Goal: Information Seeking & Learning: Understand process/instructions

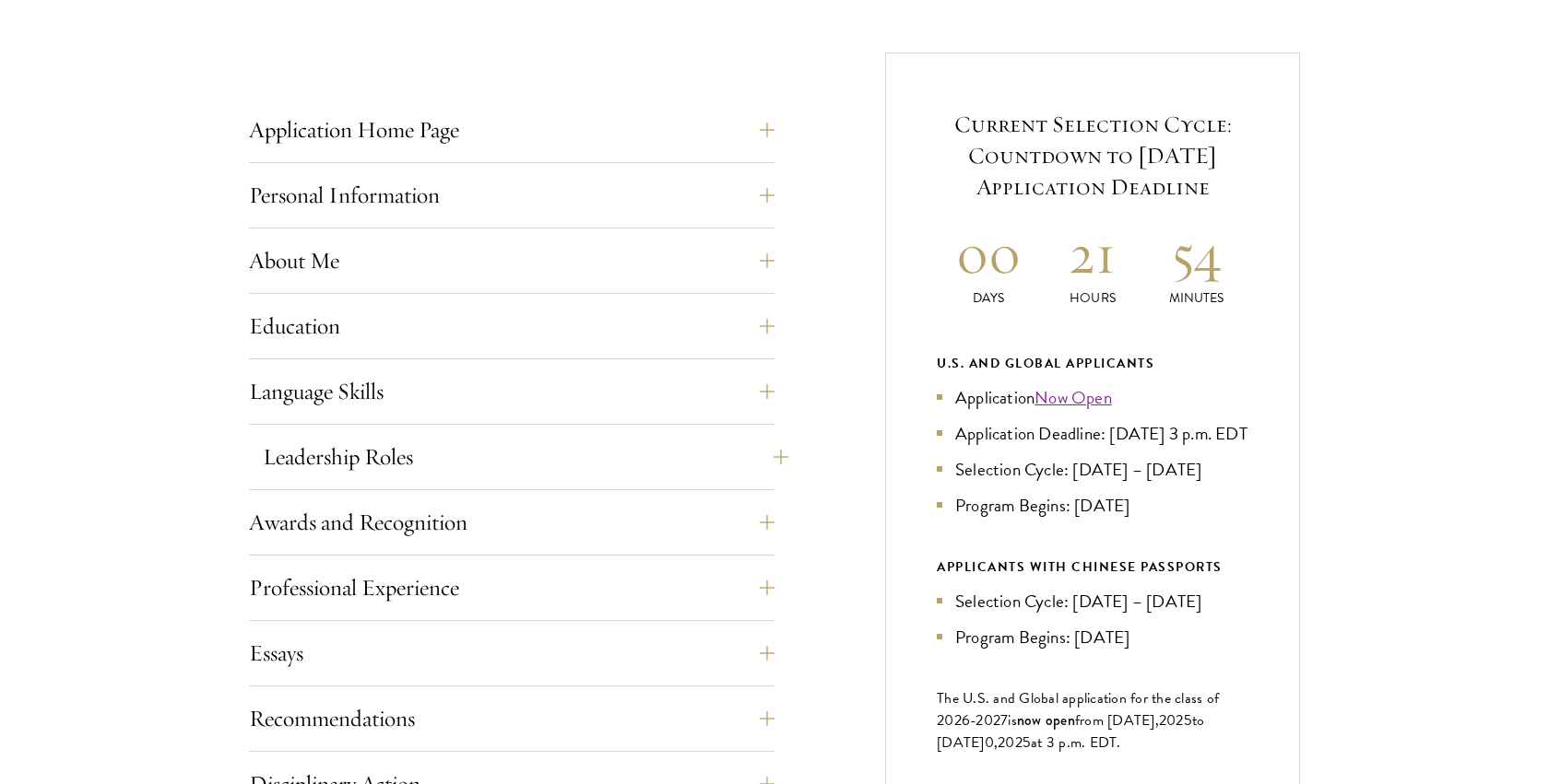
scroll to position [874, 0]
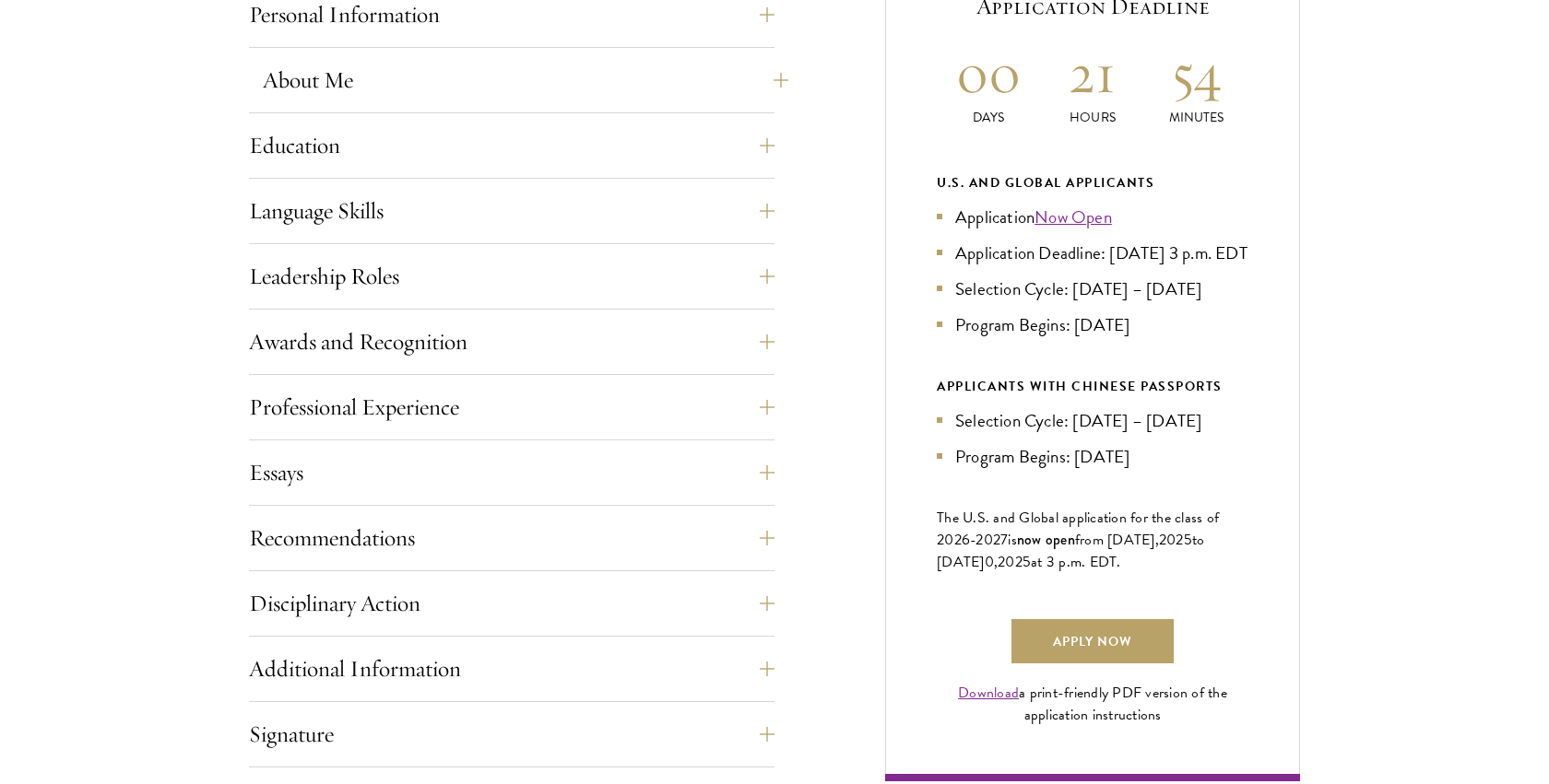
click at [359, 71] on button "About Me" at bounding box center [526, 80] width 526 height 44
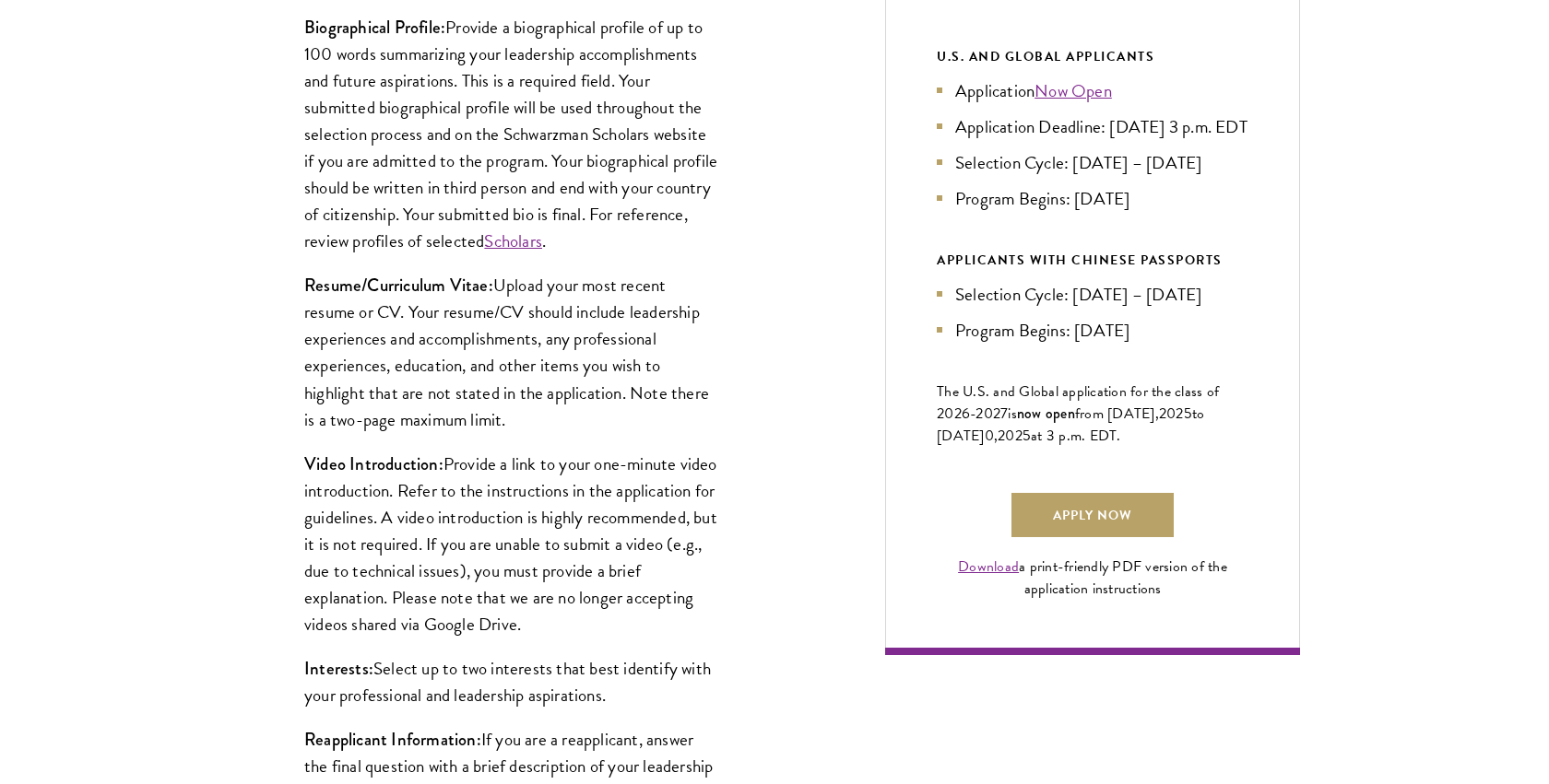
scroll to position [1042, 0]
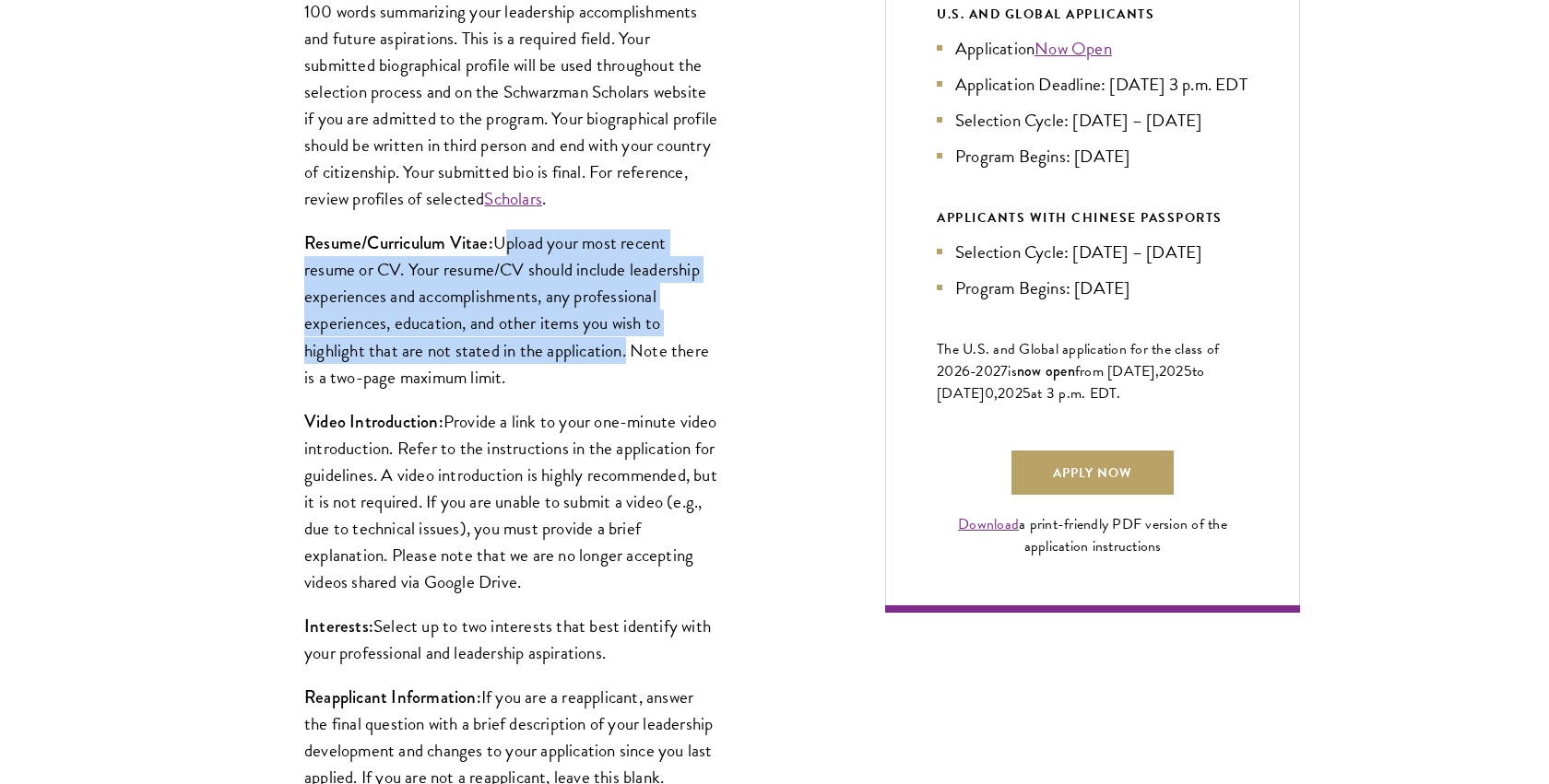
drag, startPoint x: 620, startPoint y: 350, endPoint x: 496, endPoint y: 240, distance: 165.8
click at [496, 240] on p "Resume/Curriculum Vitae: Upload your most recent resume or CV. Your resume/CV s…" at bounding box center [512, 309] width 415 height 160
click at [539, 359] on p "Resume/Curriculum Vitae: Upload your most recent resume or CV. Your resume/CV s…" at bounding box center [512, 309] width 415 height 160
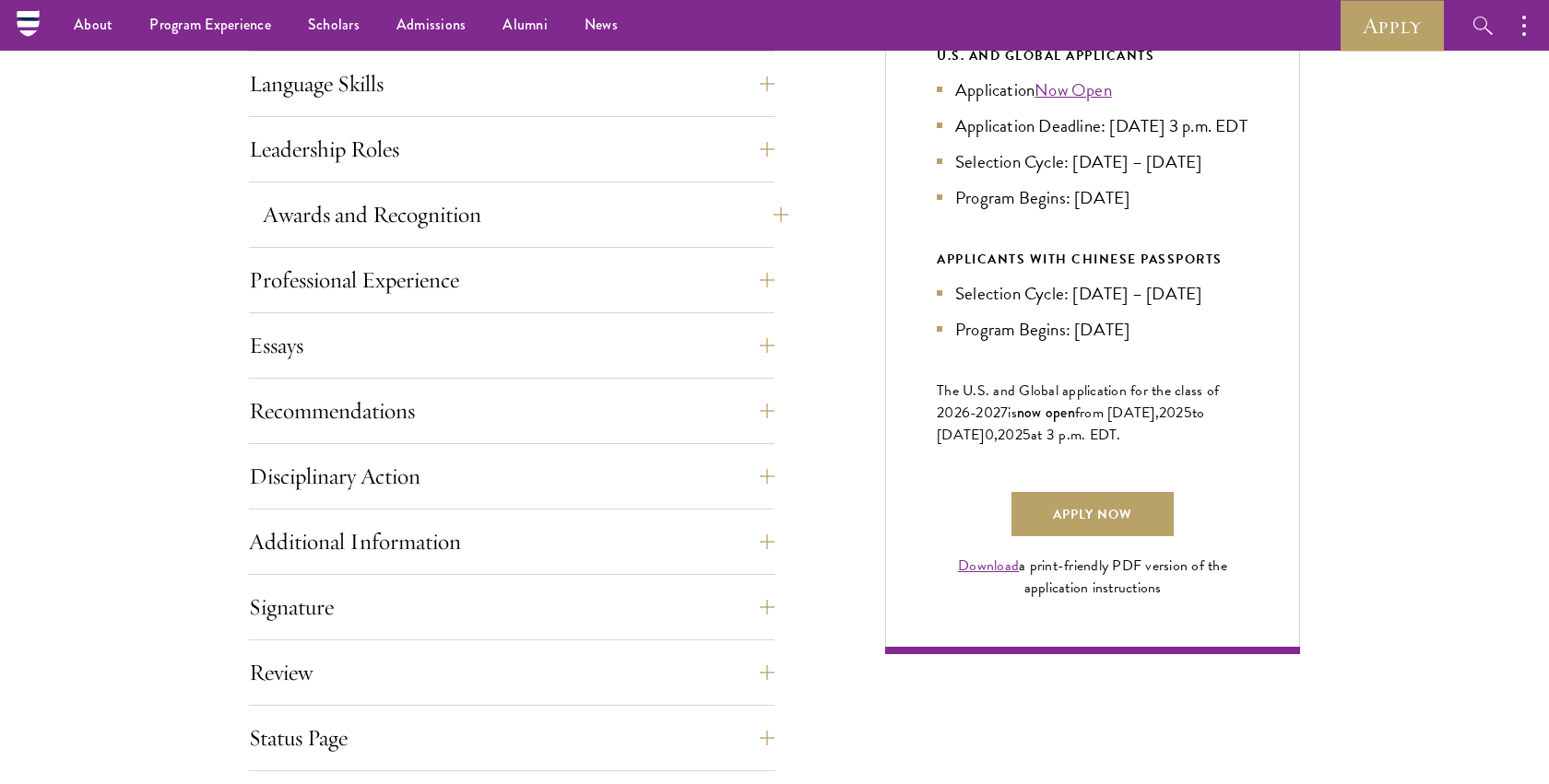
scroll to position [998, 0]
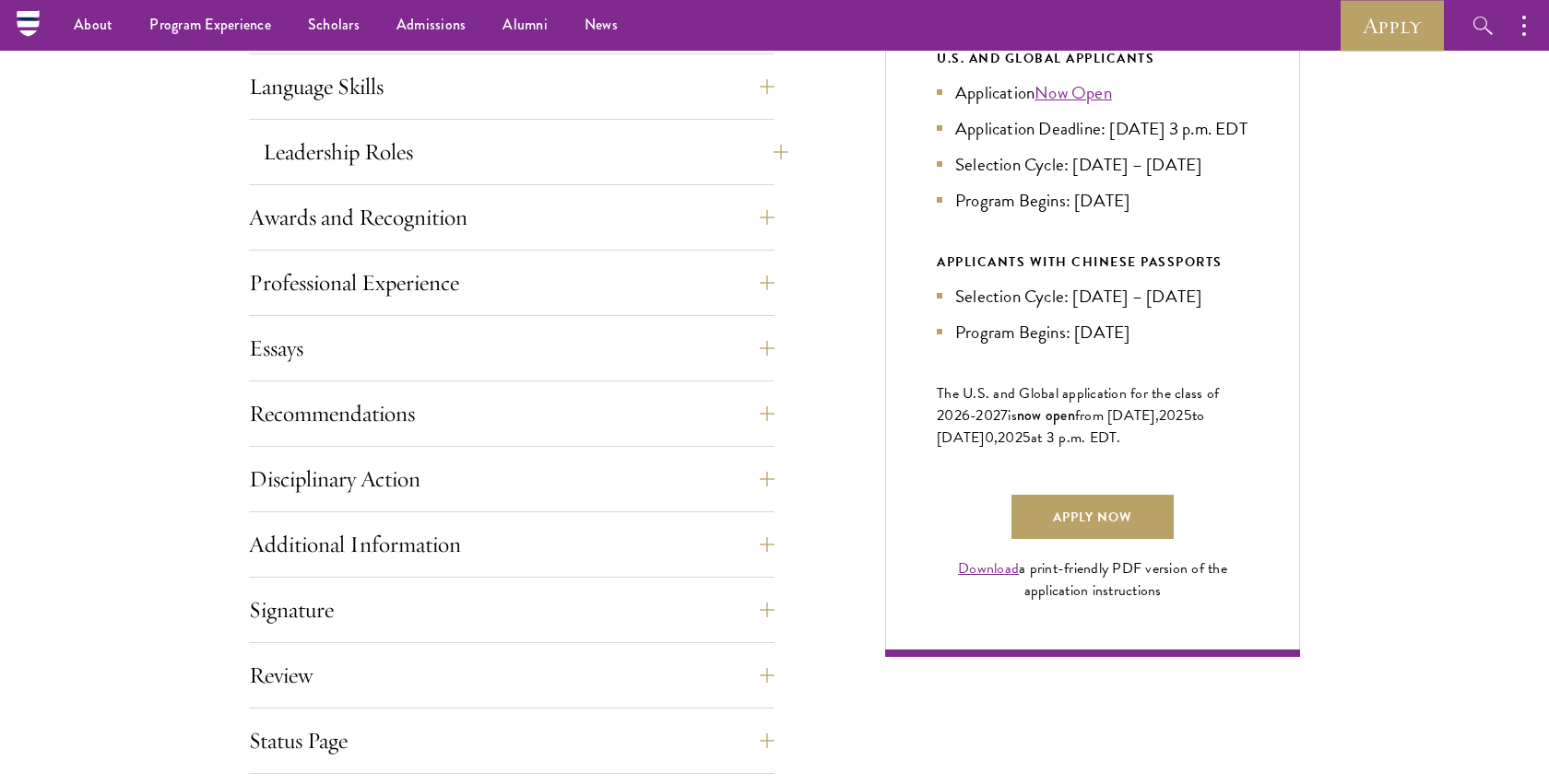
click at [688, 150] on button "Leadership Roles" at bounding box center [526, 152] width 526 height 44
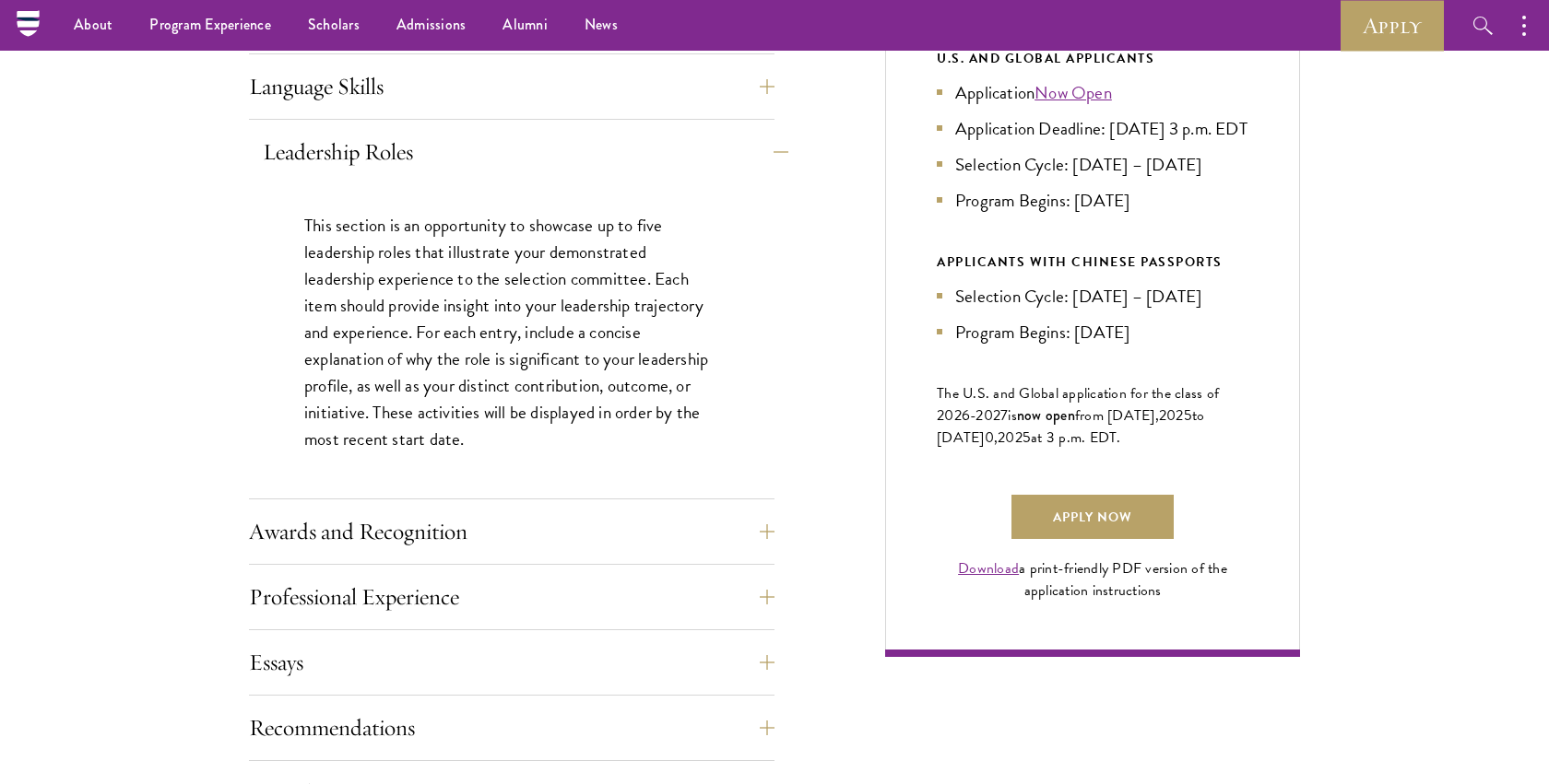
click at [745, 147] on button "Leadership Roles" at bounding box center [526, 152] width 526 height 44
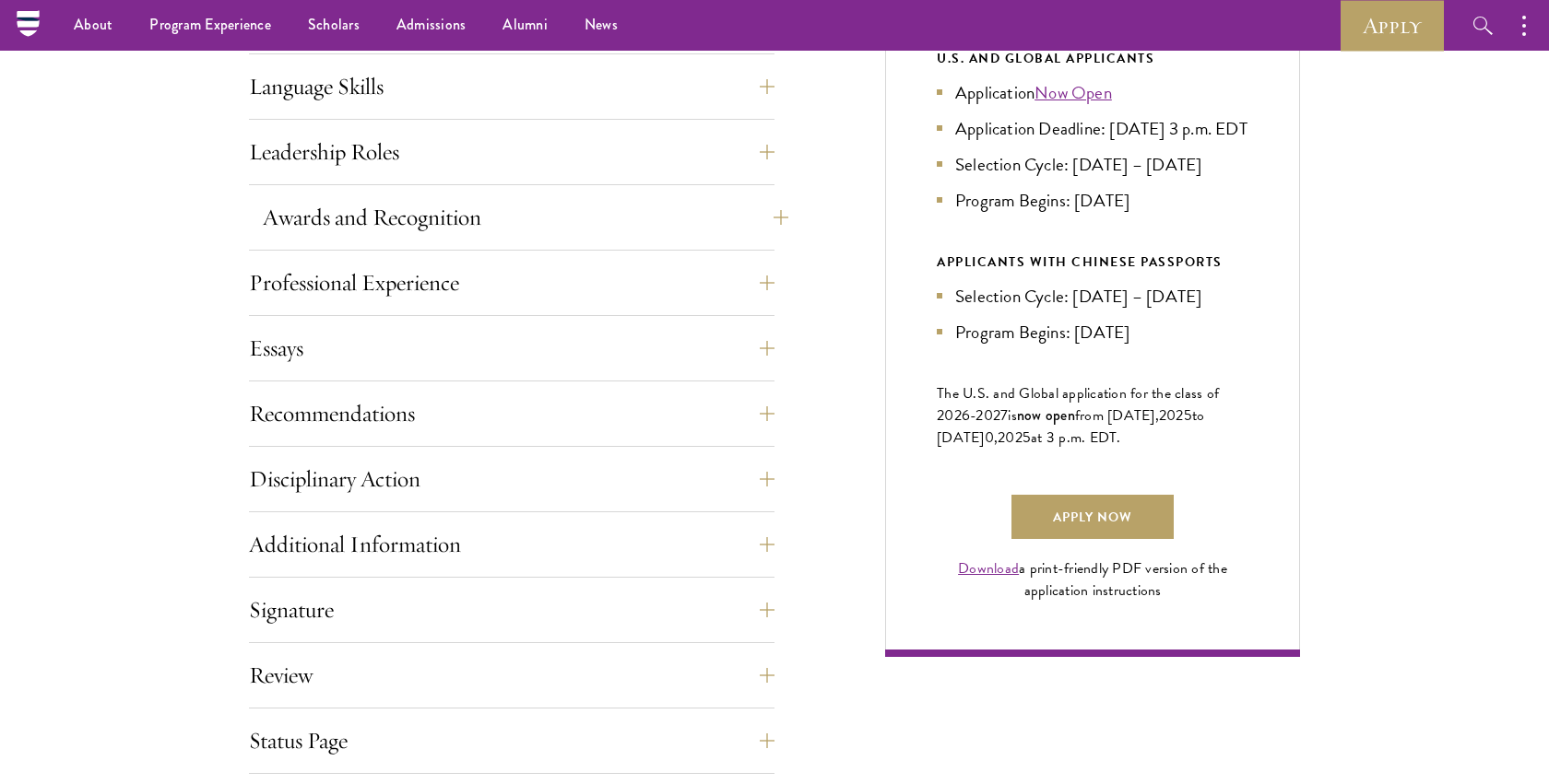
click at [748, 196] on button "Awards and Recognition" at bounding box center [526, 217] width 526 height 44
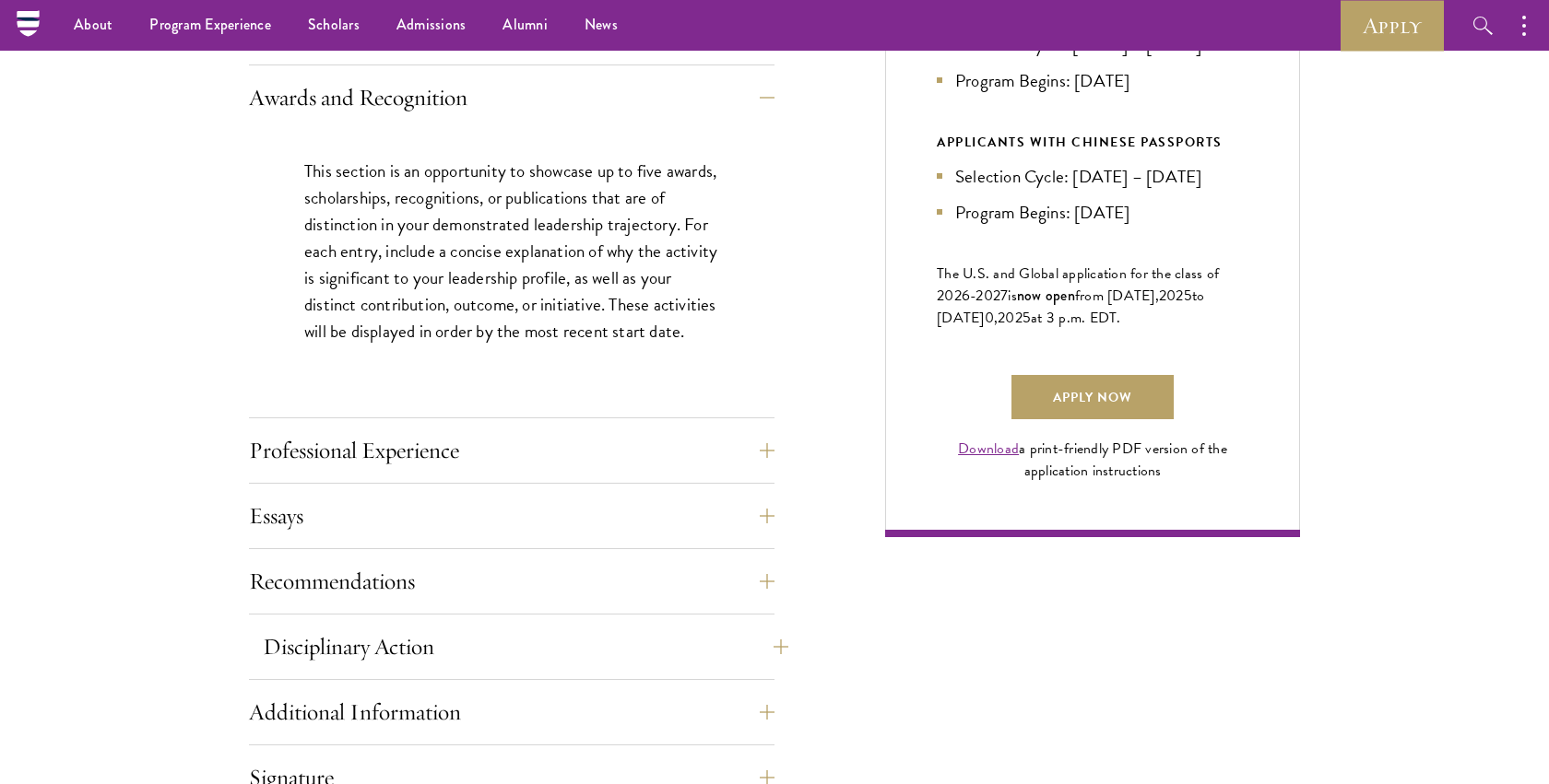
scroll to position [717, 0]
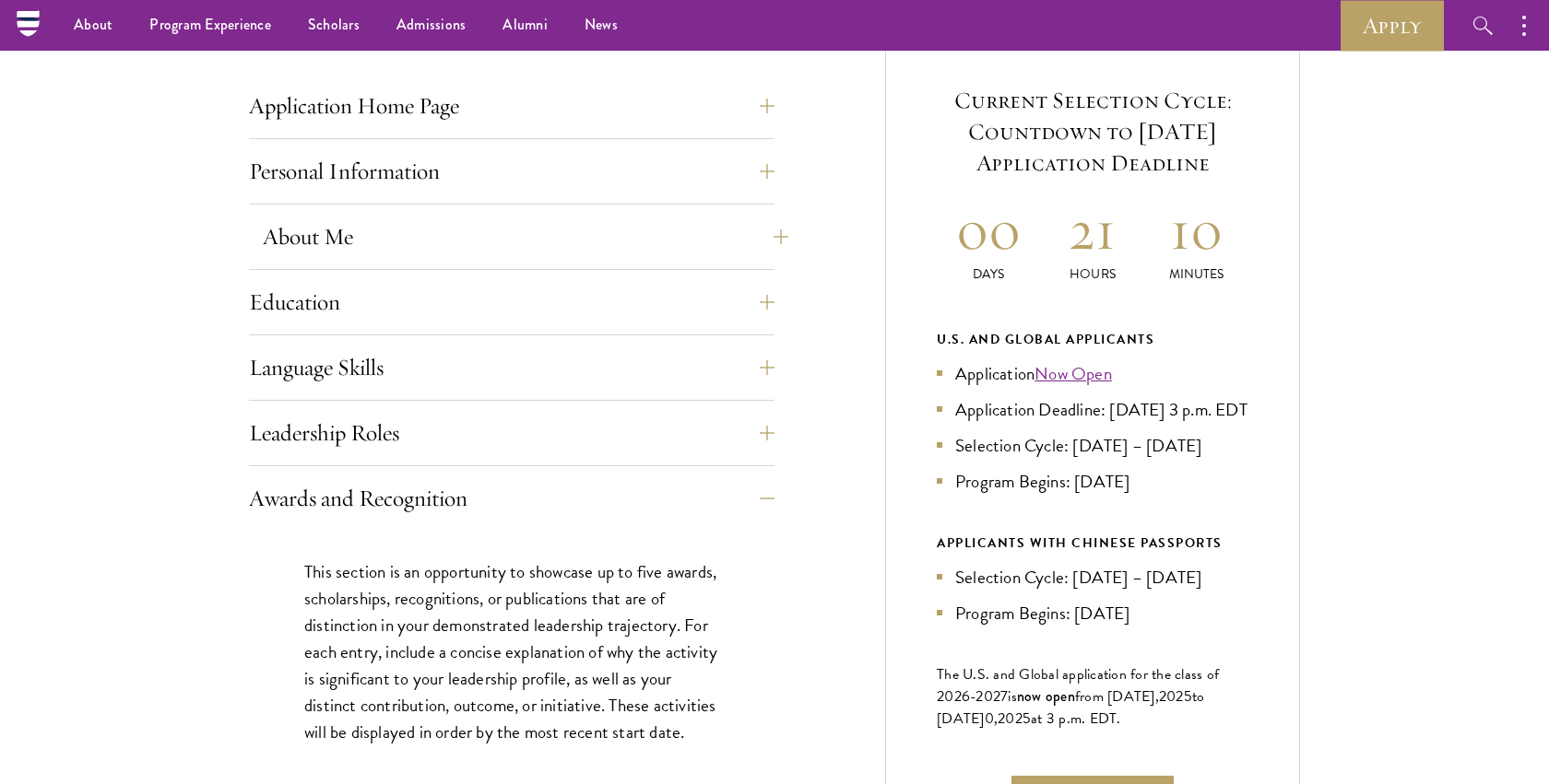
click at [571, 233] on button "About Me" at bounding box center [526, 236] width 526 height 44
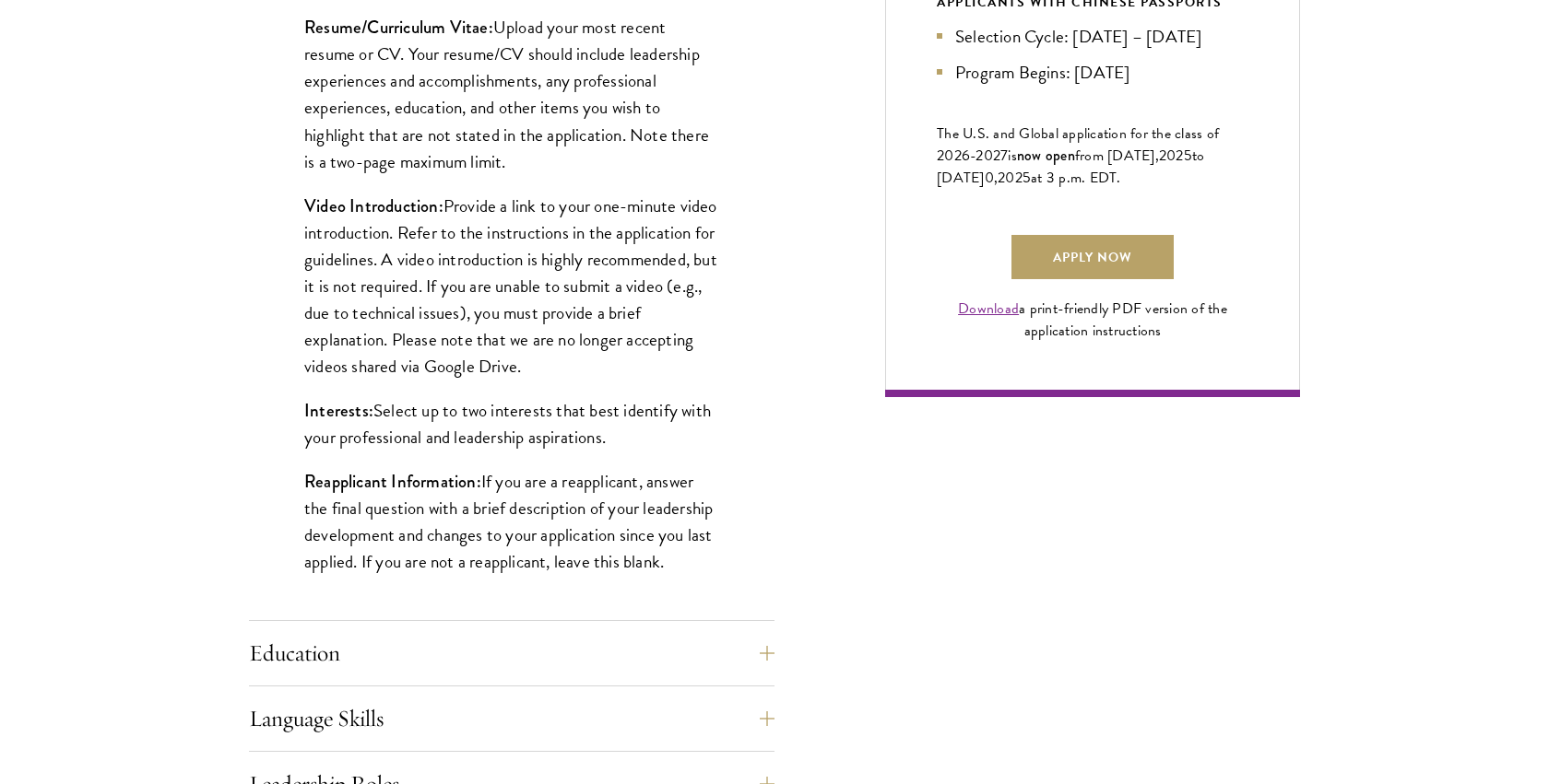
scroll to position [1258, 0]
click at [724, 664] on button "Education" at bounding box center [526, 653] width 526 height 44
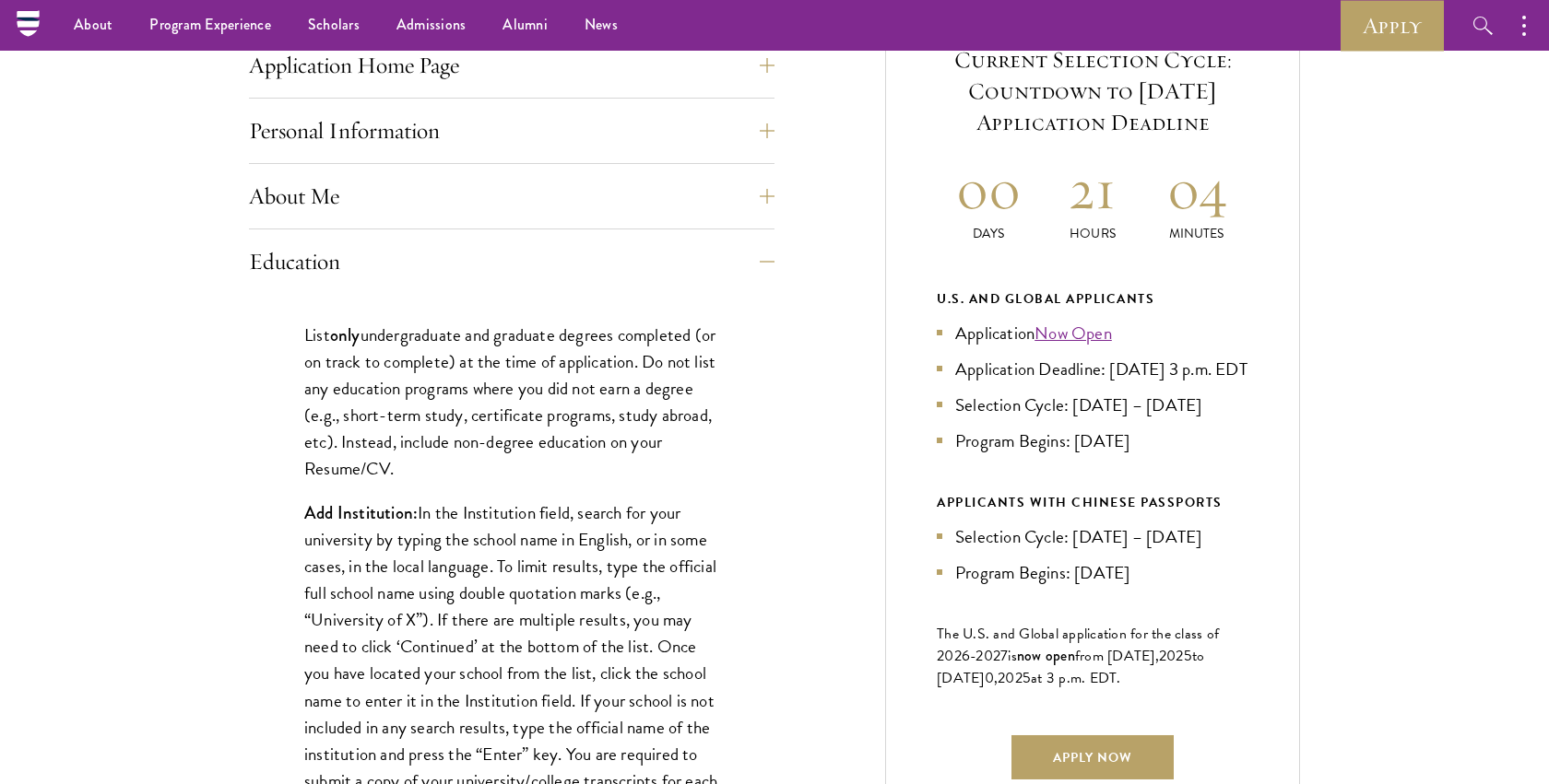
scroll to position [524, 0]
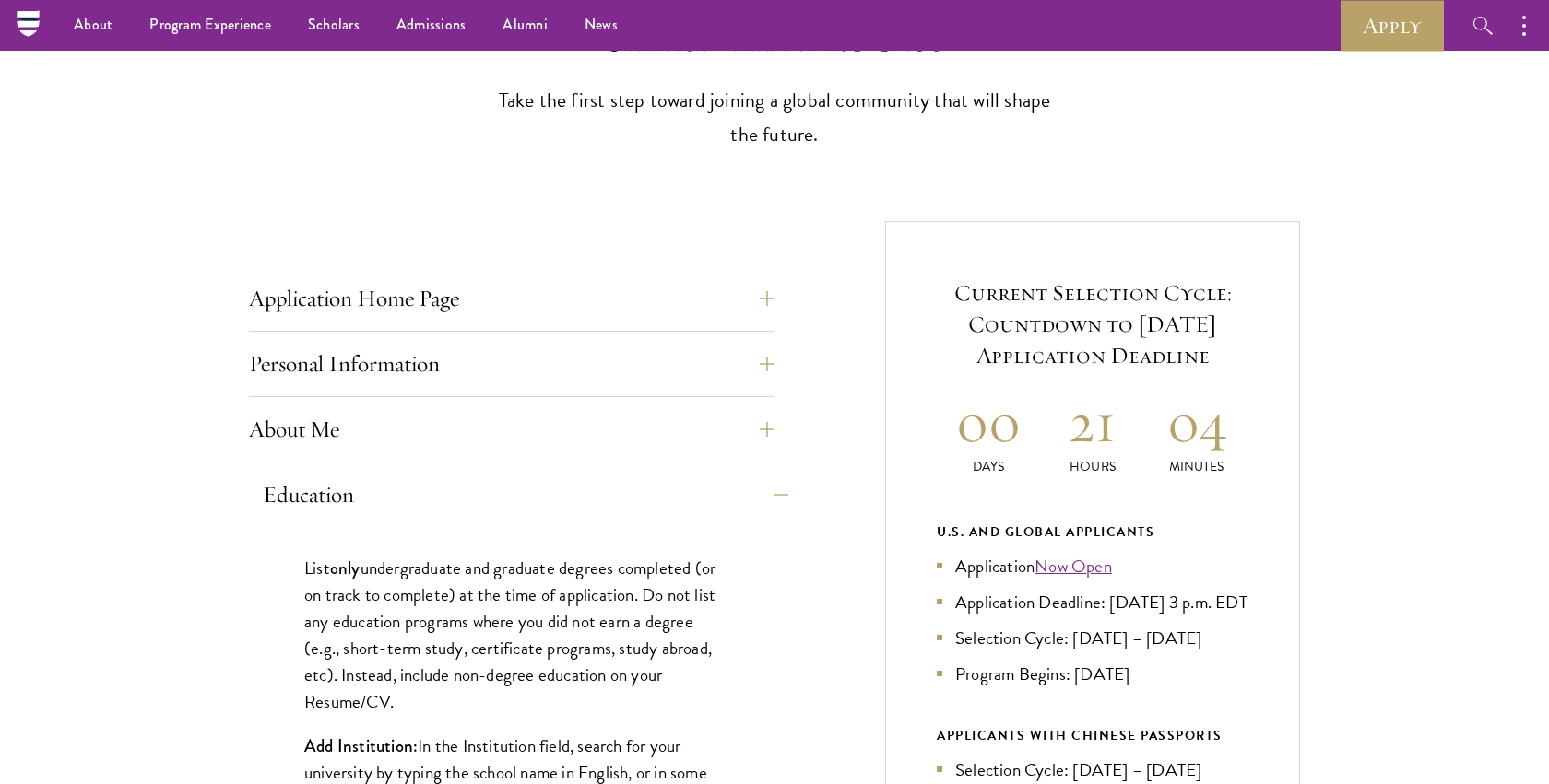
click at [754, 473] on button "Education" at bounding box center [526, 495] width 526 height 44
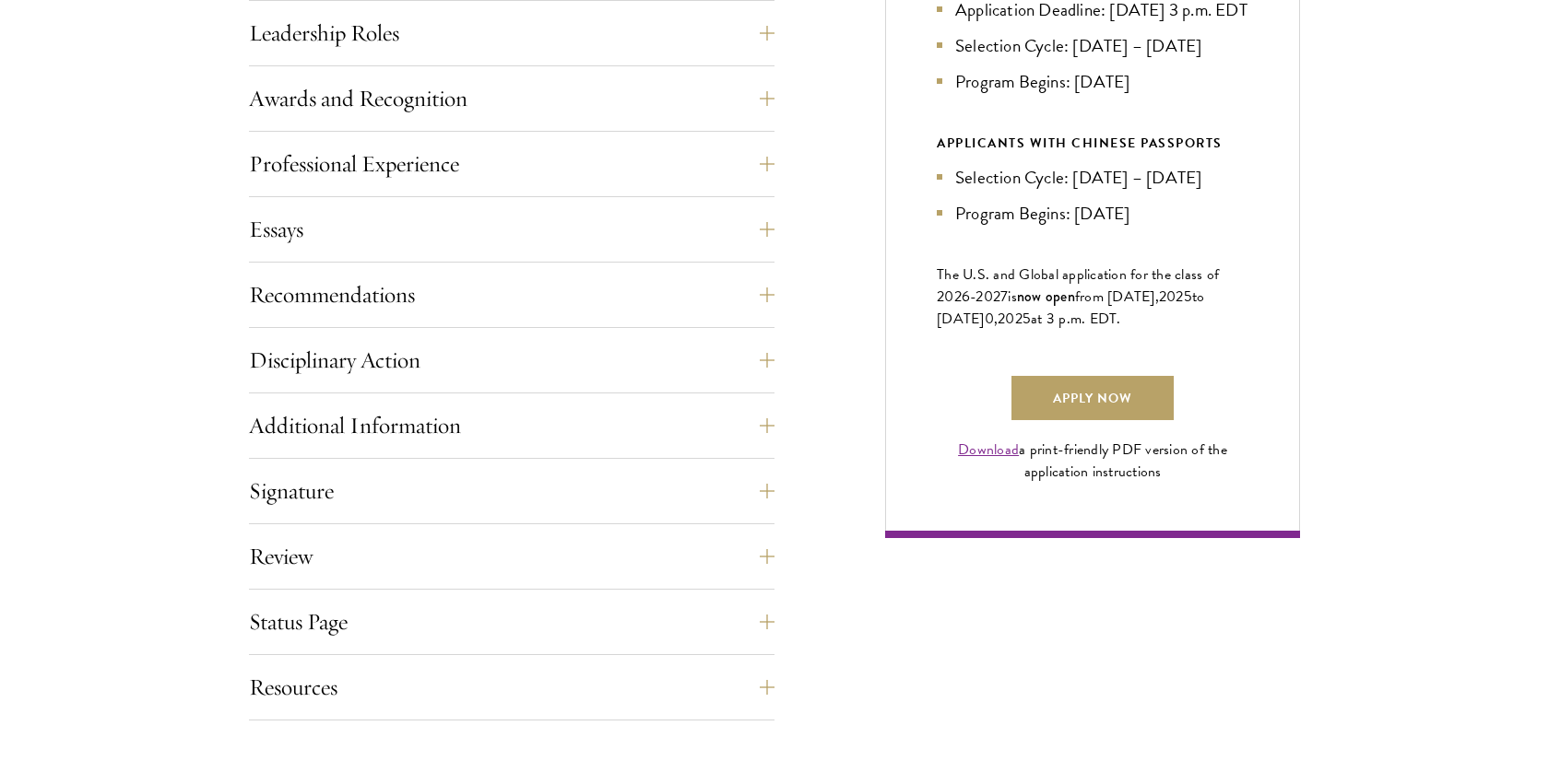
scroll to position [1133, 0]
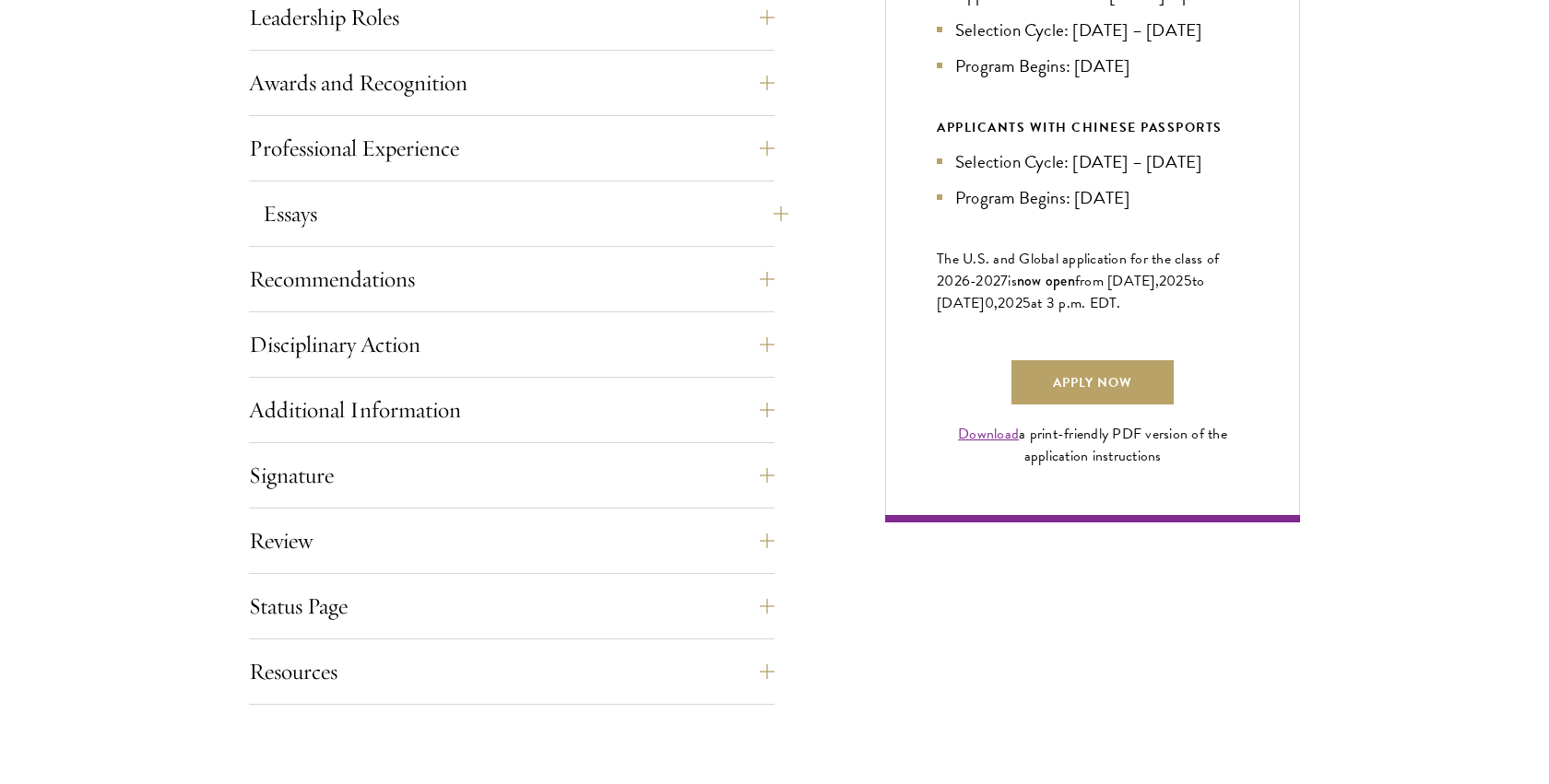
click at [338, 209] on button "Essays" at bounding box center [526, 213] width 526 height 44
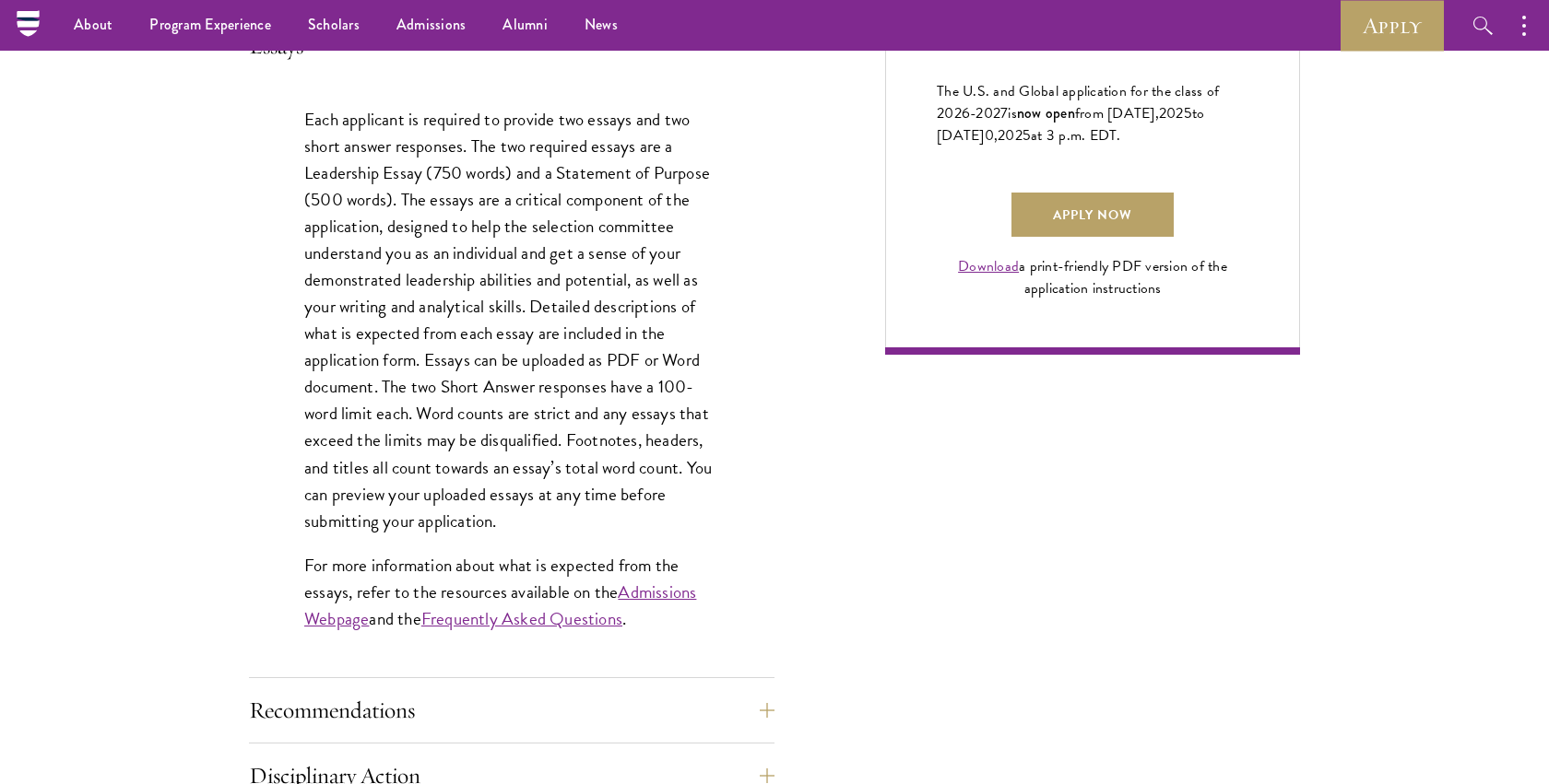
scroll to position [1298, 0]
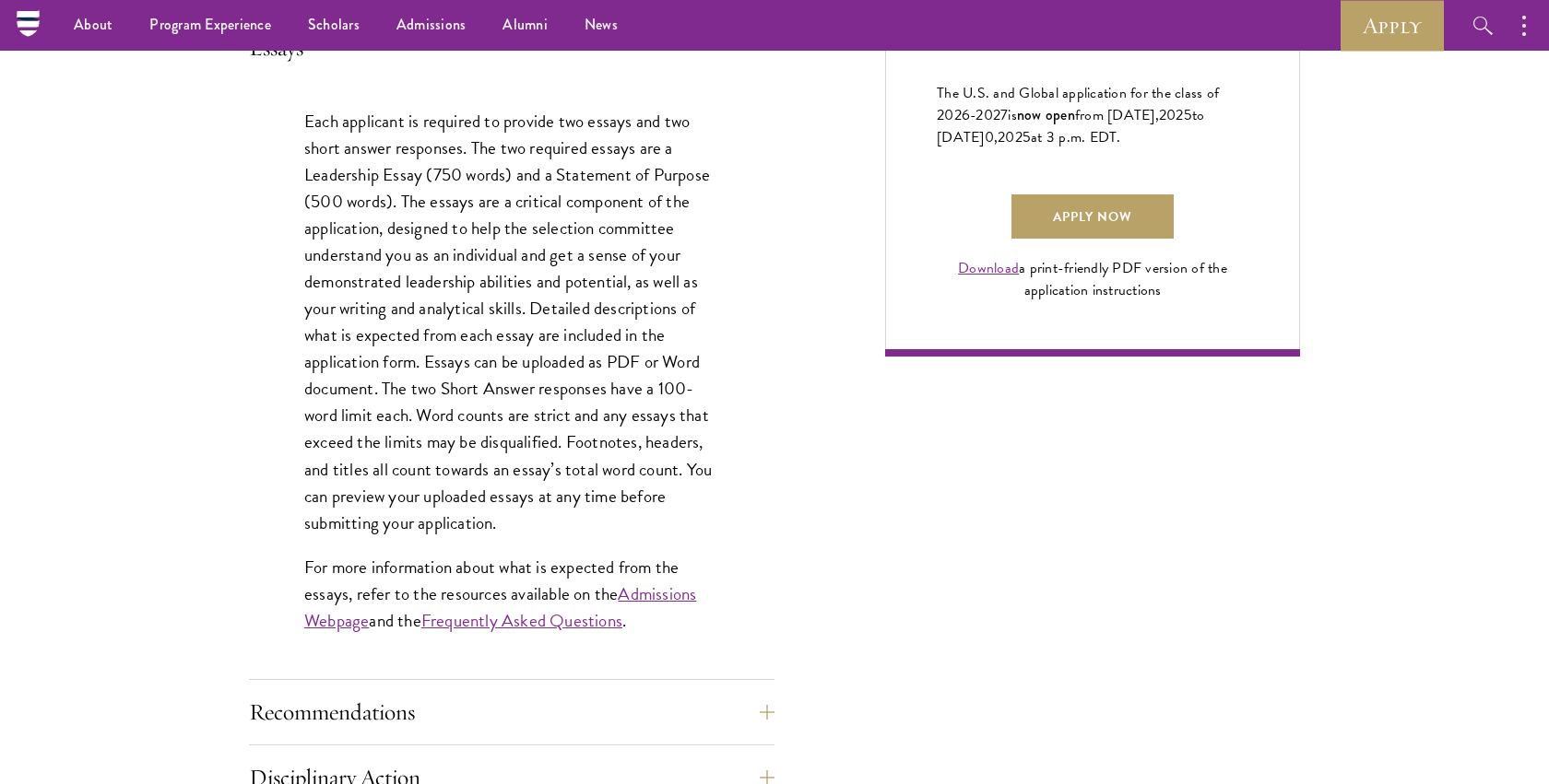
click at [616, 619] on link "Frequently Asked Questions" at bounding box center [521, 620] width 201 height 27
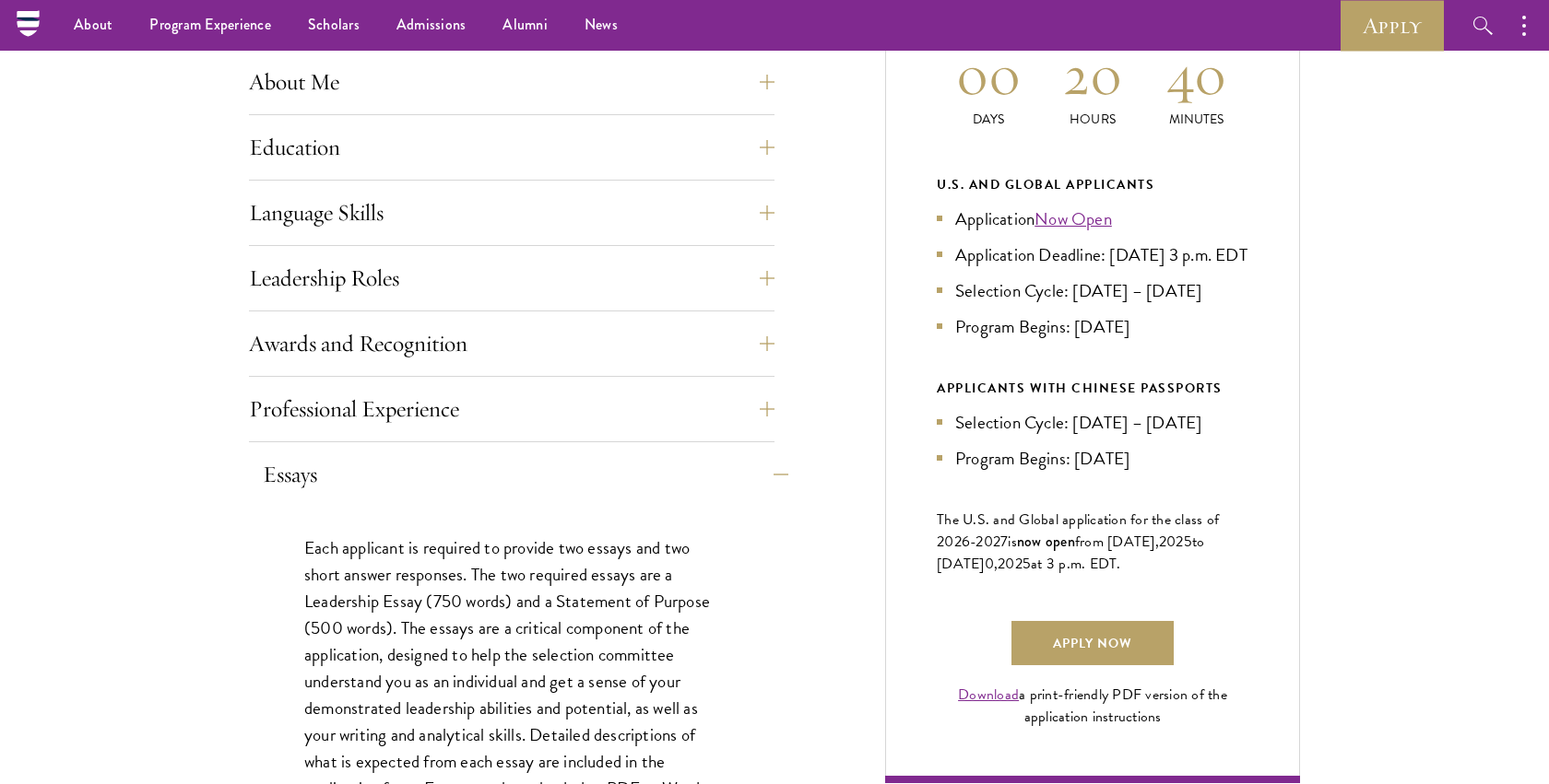
click at [499, 482] on button "Essays" at bounding box center [526, 474] width 526 height 44
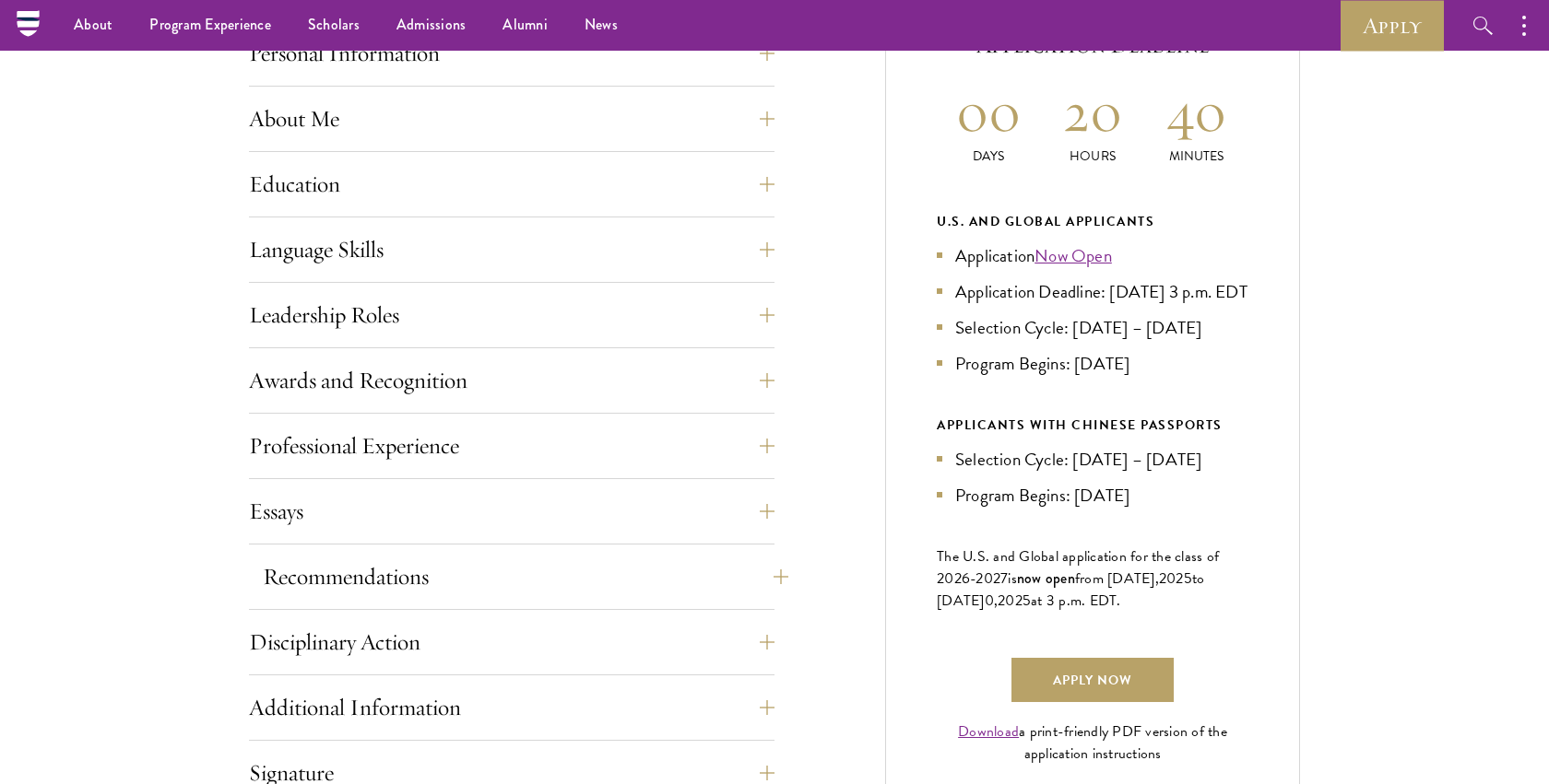
scroll to position [831, 0]
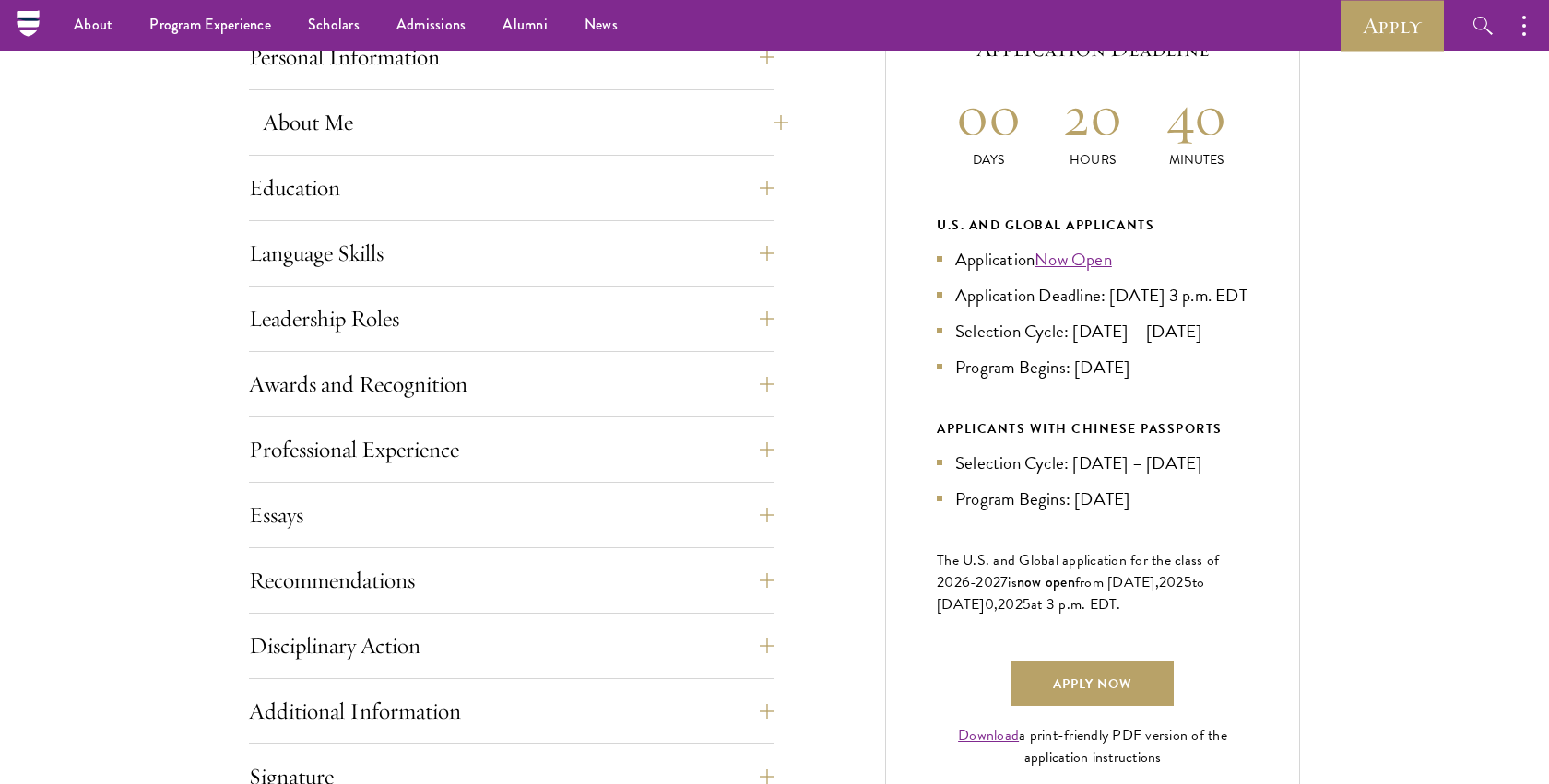
click at [474, 126] on button "About Me" at bounding box center [526, 122] width 526 height 44
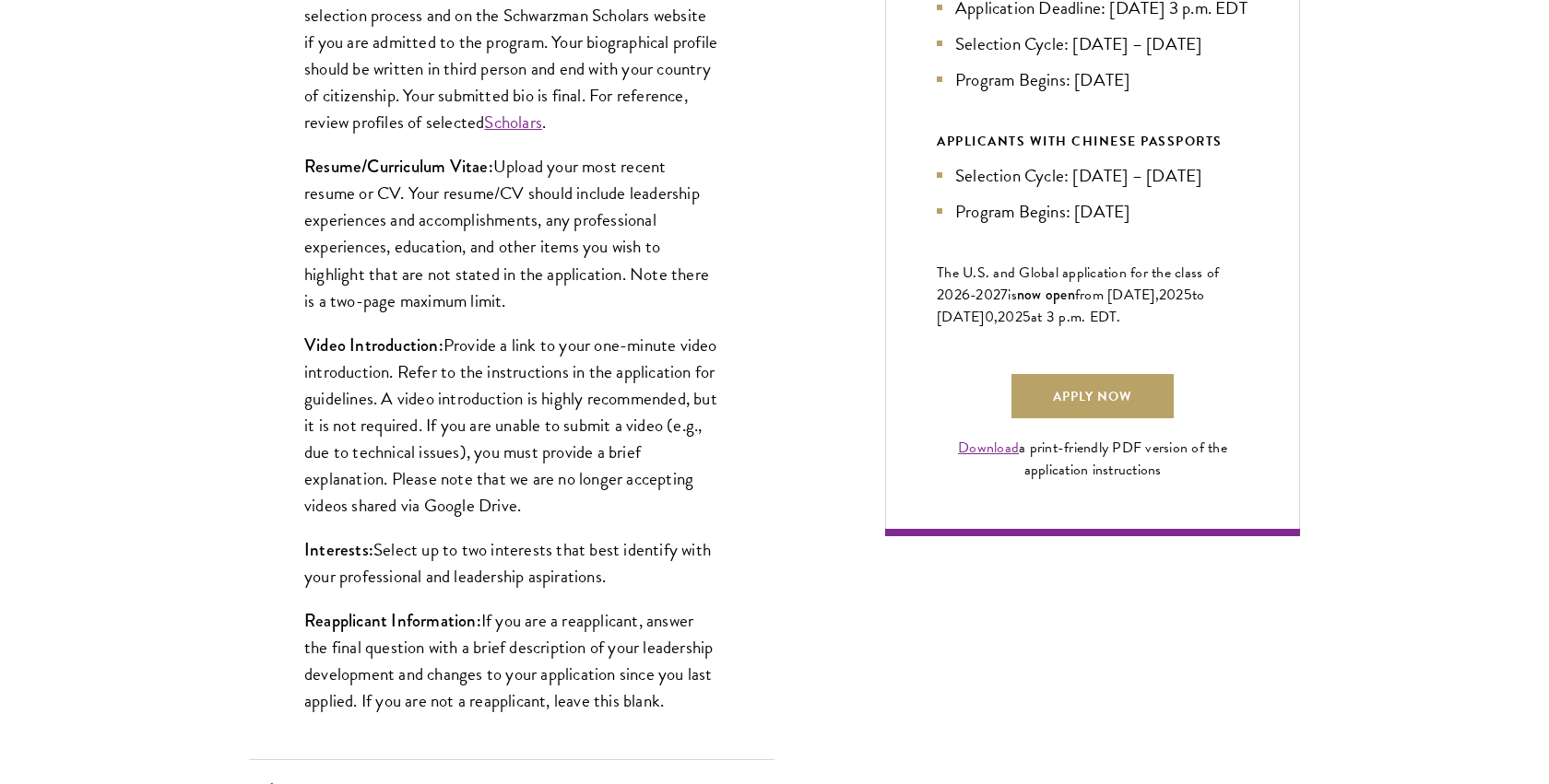
scroll to position [1119, 0]
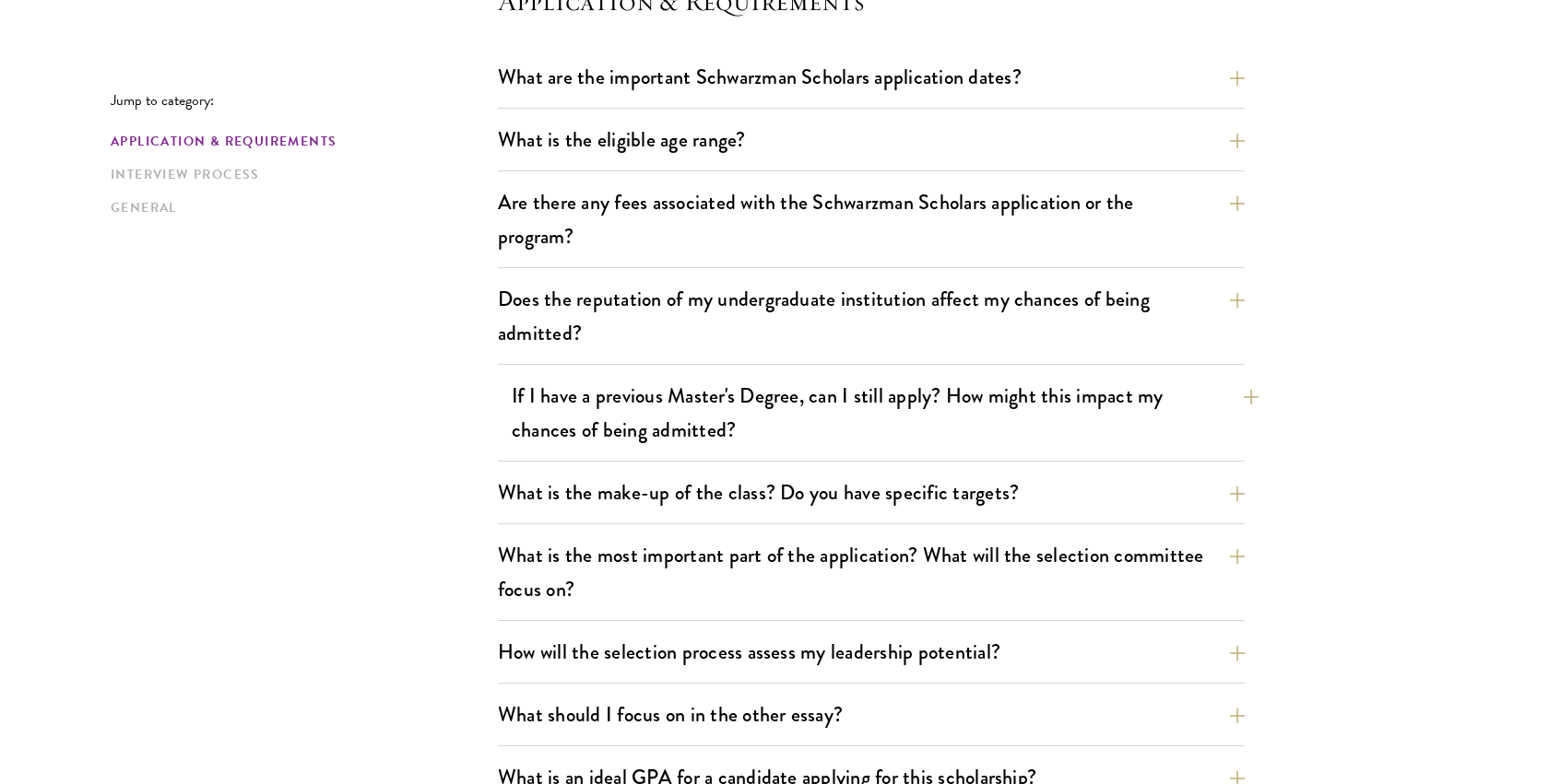
scroll to position [564, 0]
click at [672, 317] on button "Does the reputation of my undergraduate institution affect my chances of being …" at bounding box center [885, 315] width 747 height 76
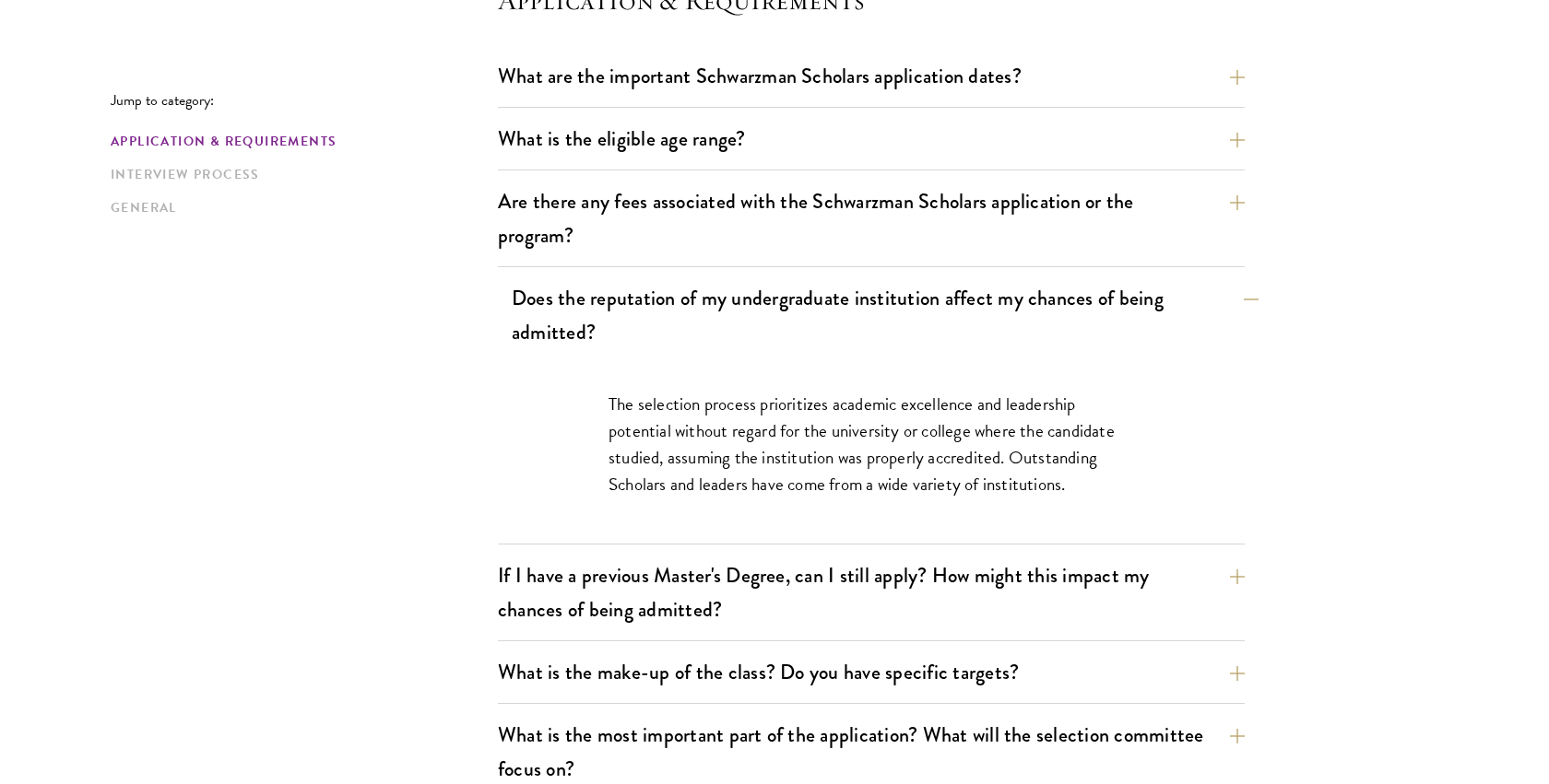
click at [672, 317] on button "Does the reputation of my undergraduate institution affect my chances of being …" at bounding box center [885, 315] width 747 height 76
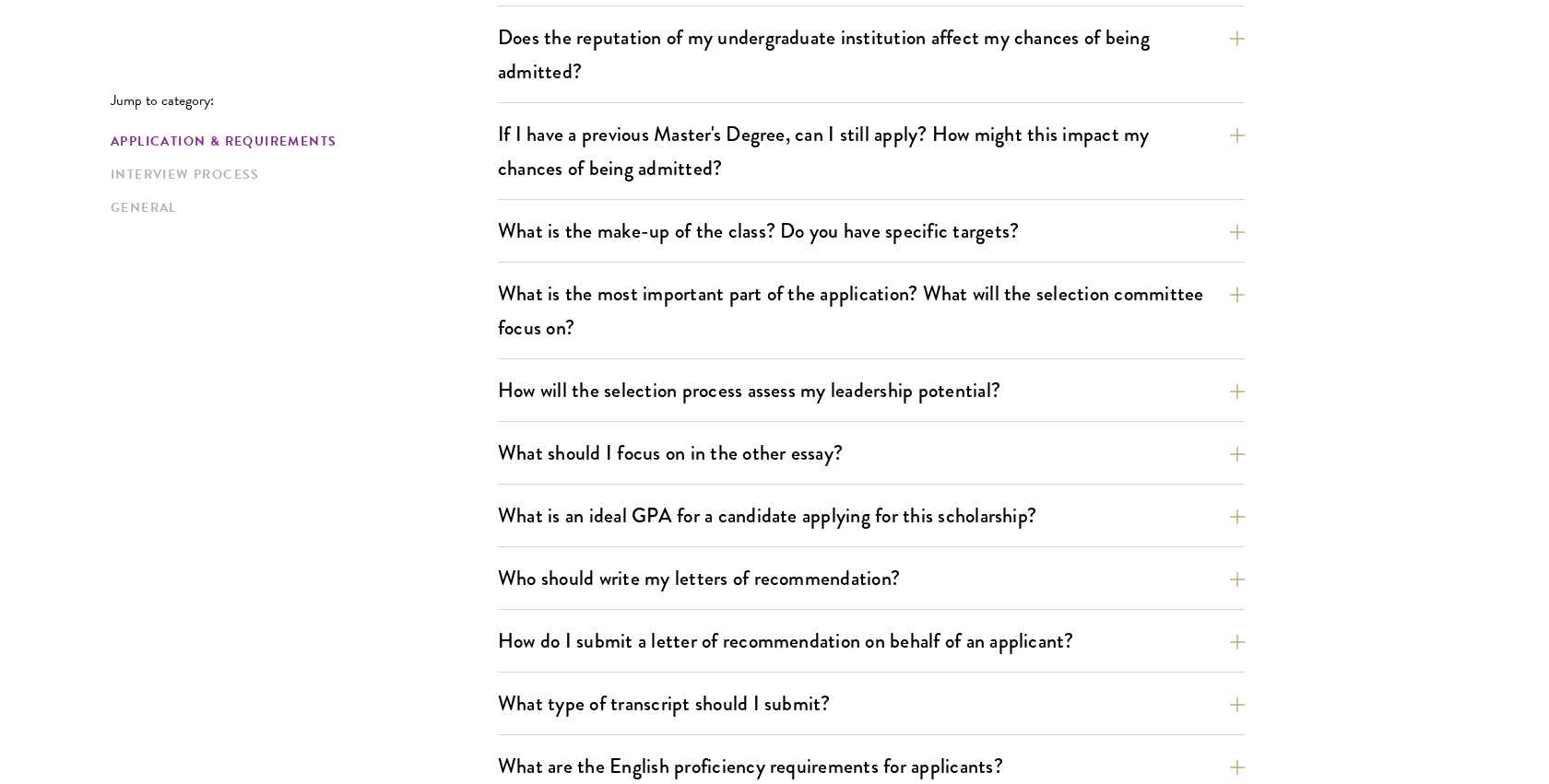
scroll to position [825, 0]
click at [674, 231] on button "What is the make-up of the class? Do you have specific targets?" at bounding box center [885, 230] width 747 height 41
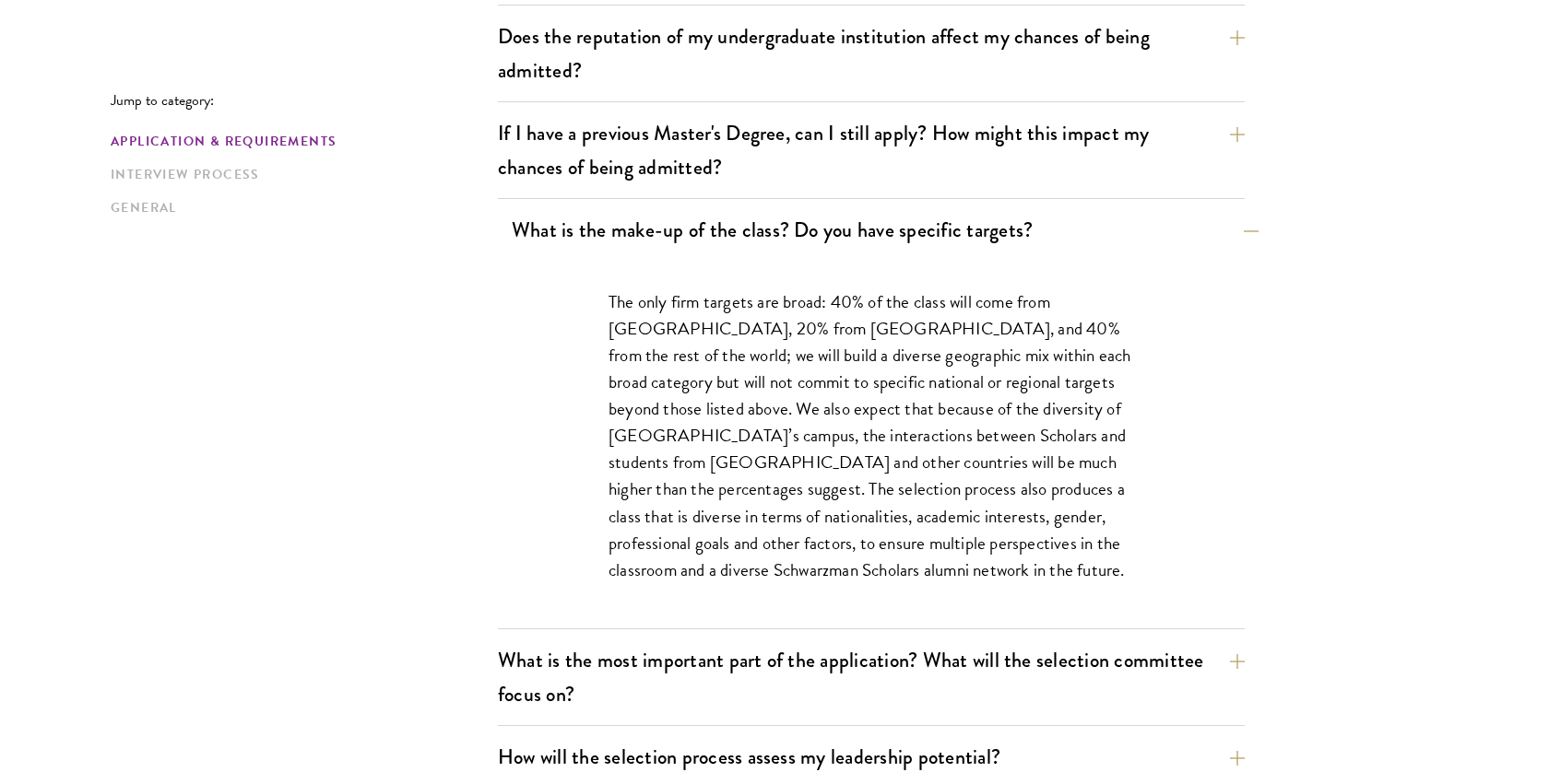
click at [674, 231] on button "What is the make-up of the class? Do you have specific targets?" at bounding box center [885, 230] width 747 height 41
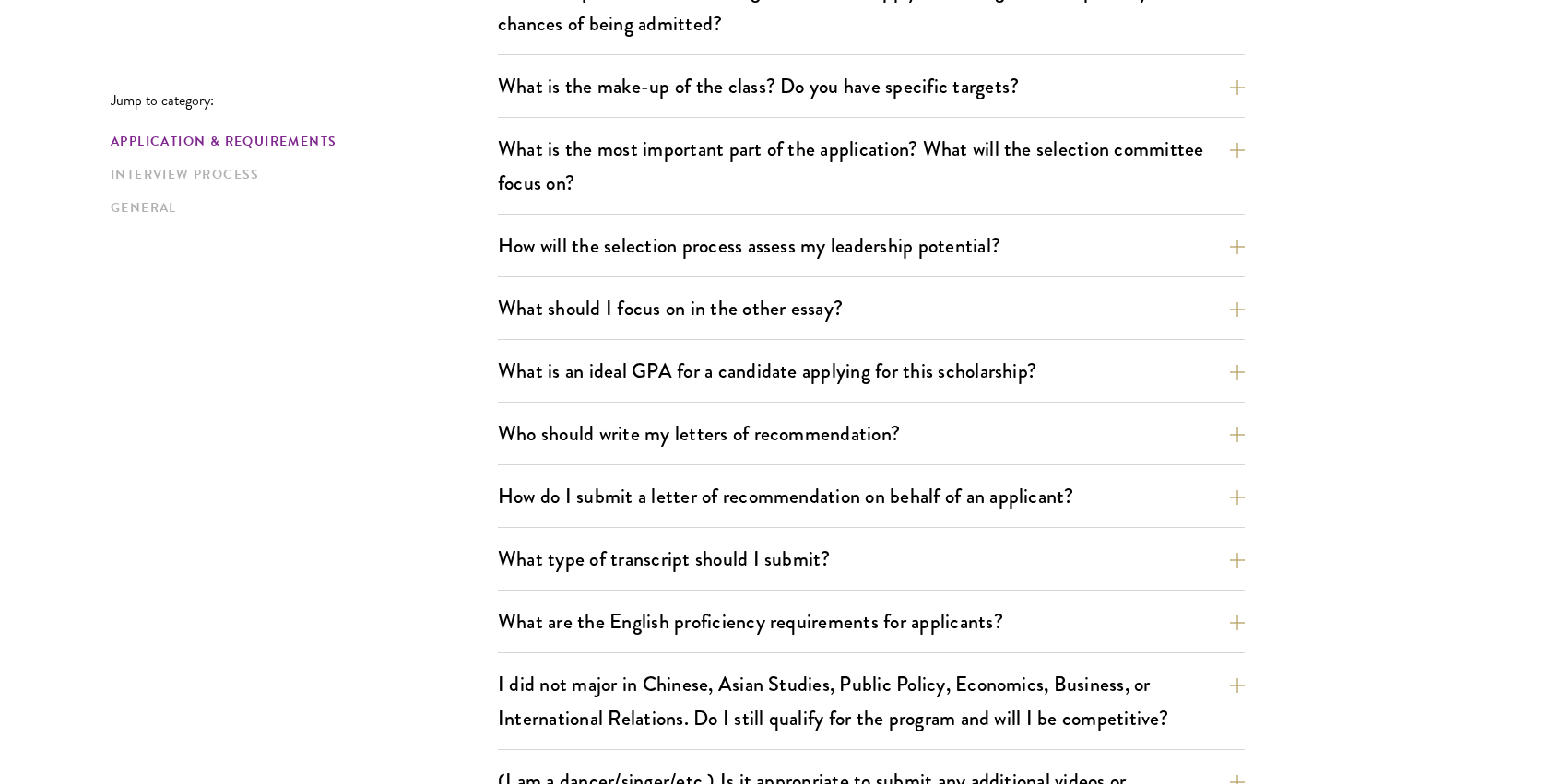
scroll to position [972, 0]
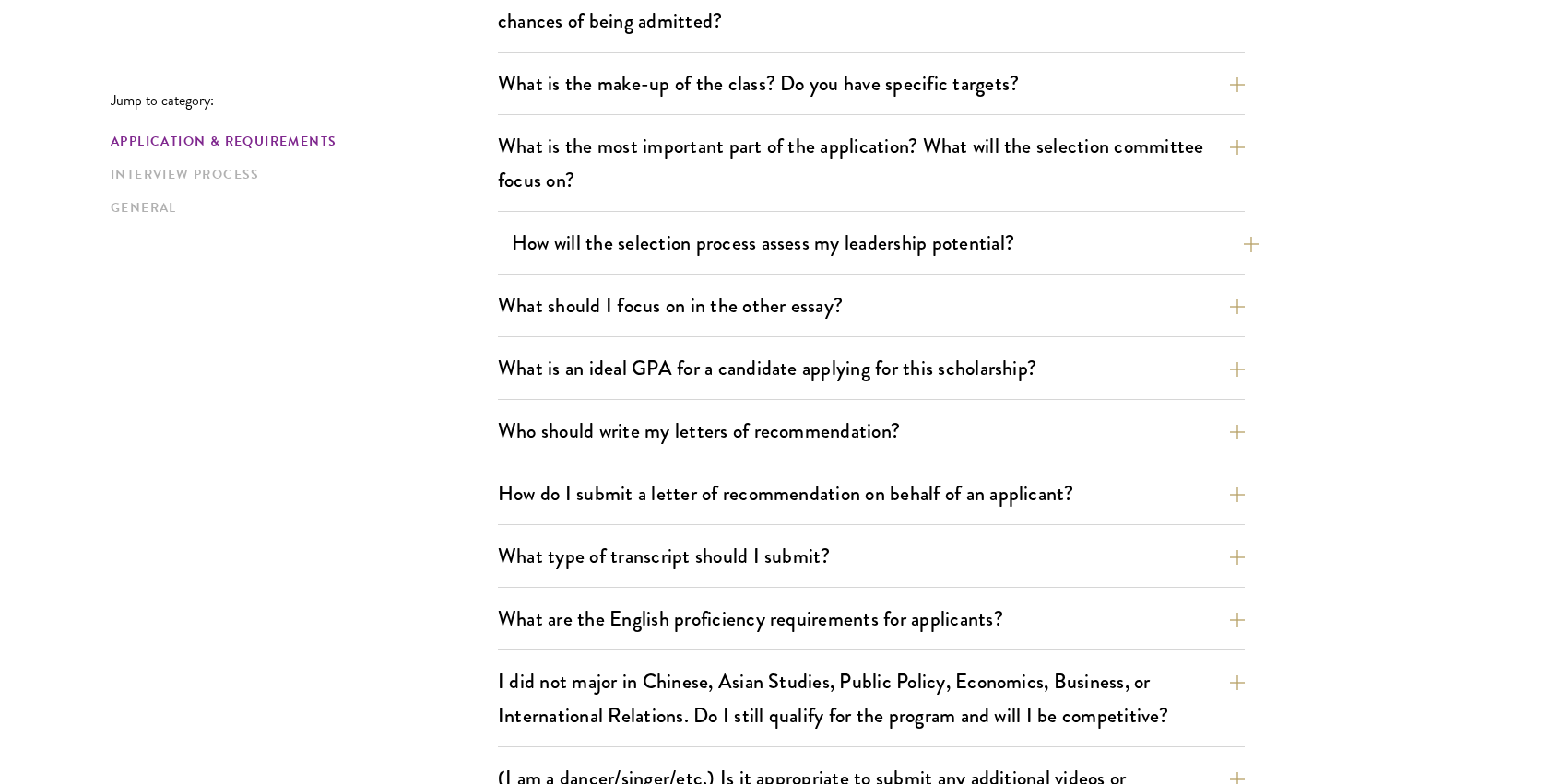
click at [665, 237] on button "How will the selection process assess my leadership potential?" at bounding box center [885, 243] width 747 height 41
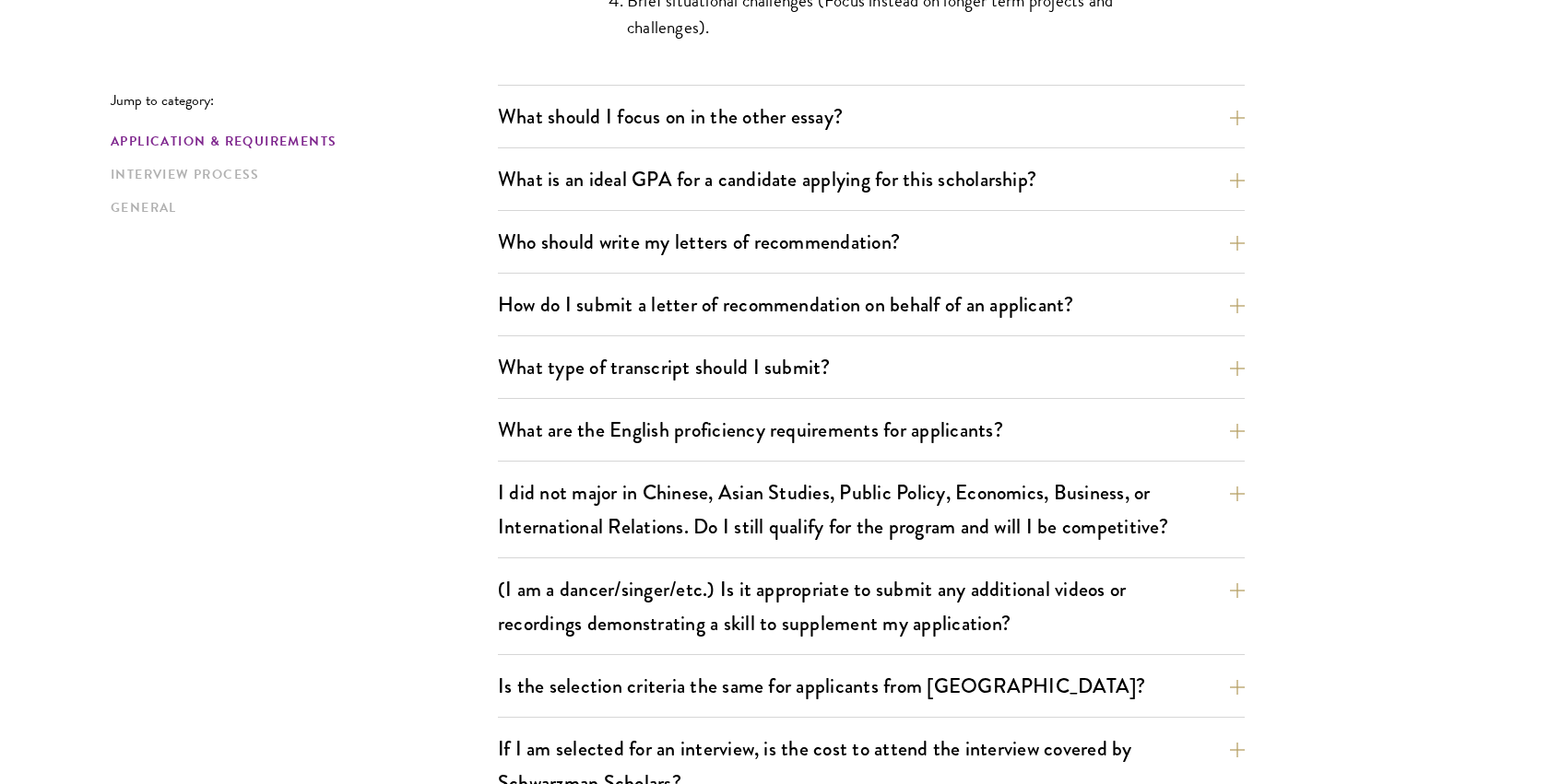
scroll to position [2155, 0]
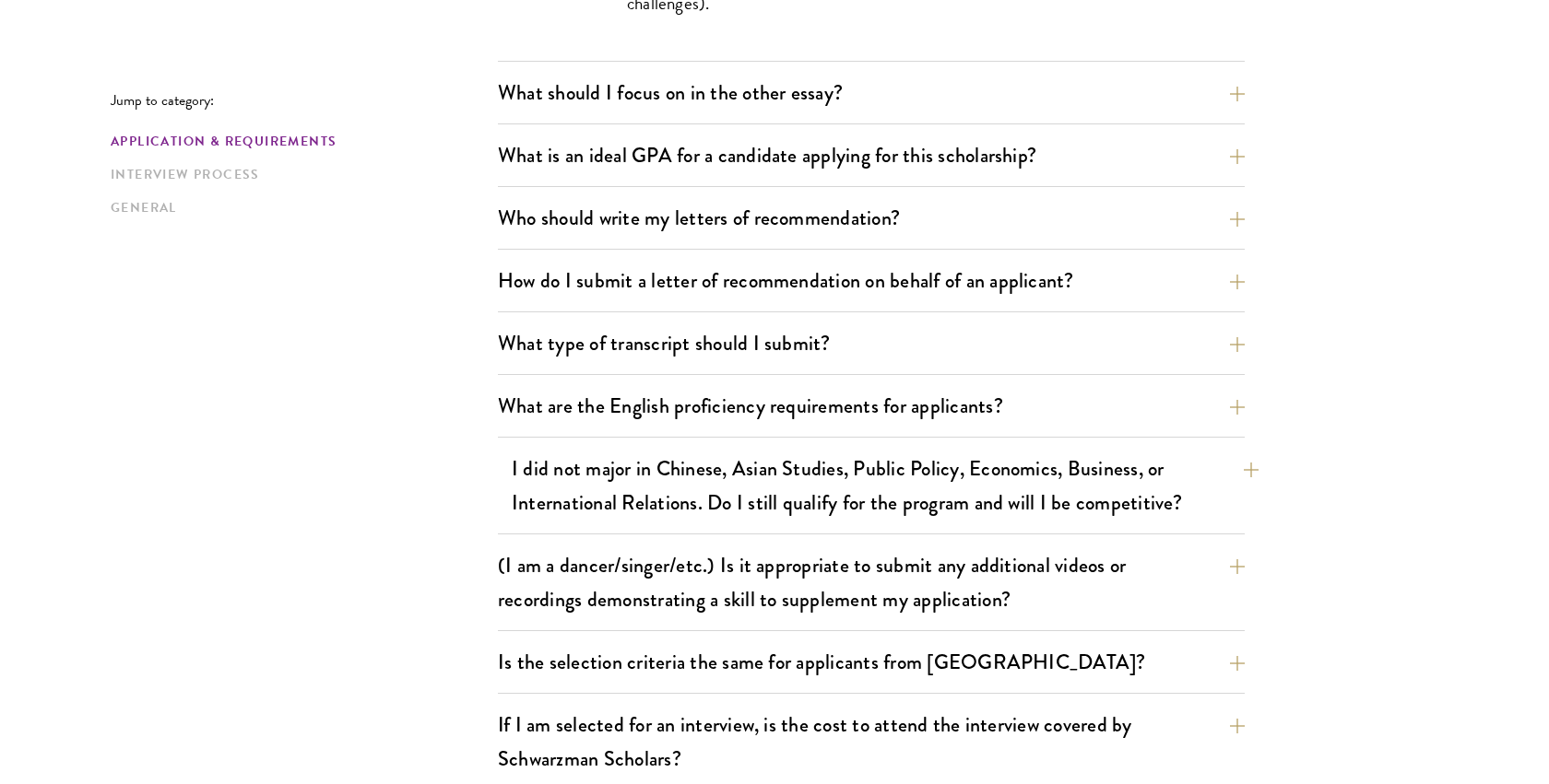
click at [718, 506] on button "I did not major in Chinese, Asian Studies, Public Policy, Economics, Business, …" at bounding box center [885, 486] width 747 height 76
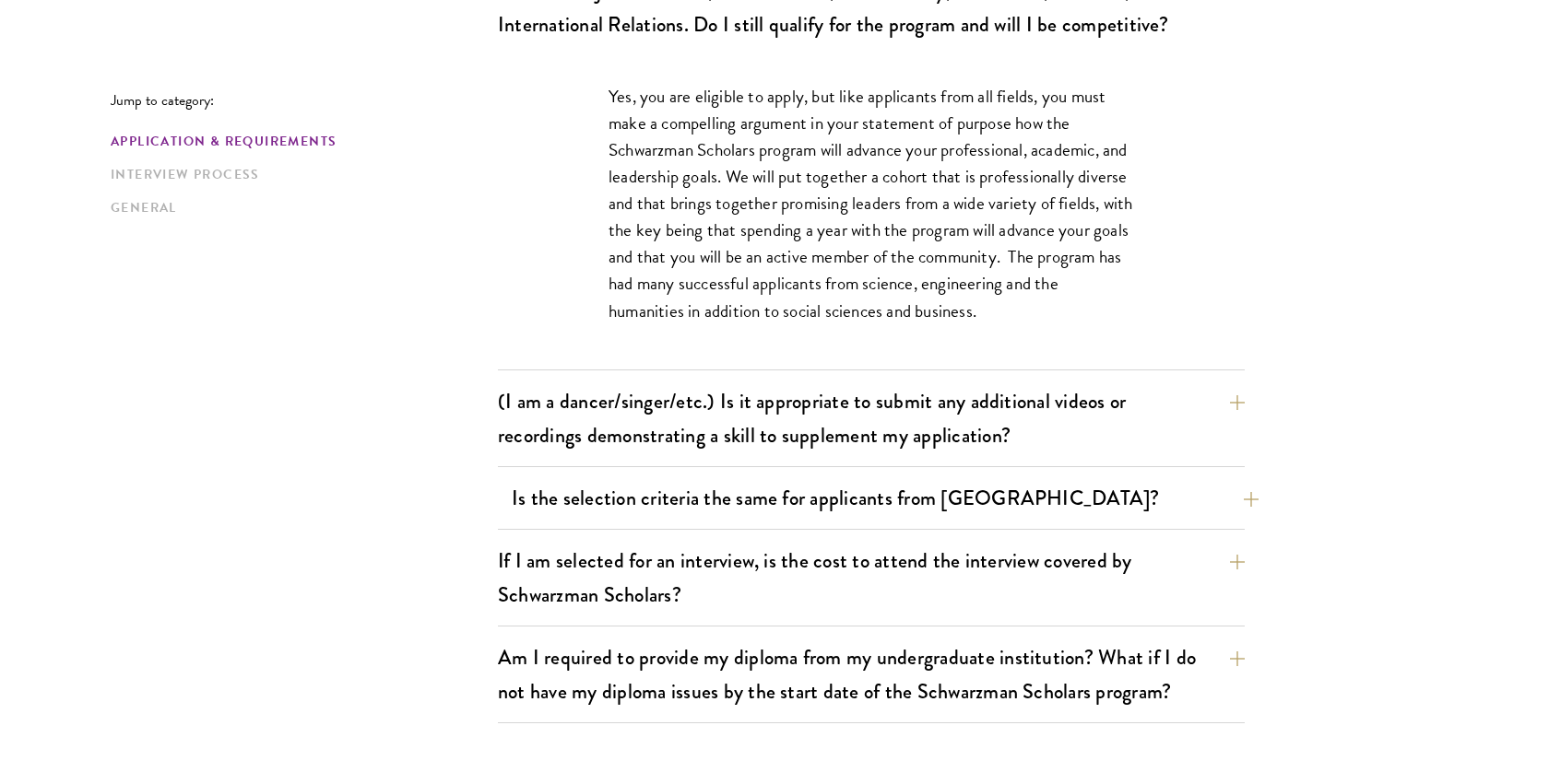
scroll to position [1663, 0]
click at [733, 415] on button "(I am a dancer/singer/etc.) Is it appropriate to submit any additional videos o…" at bounding box center [885, 418] width 747 height 76
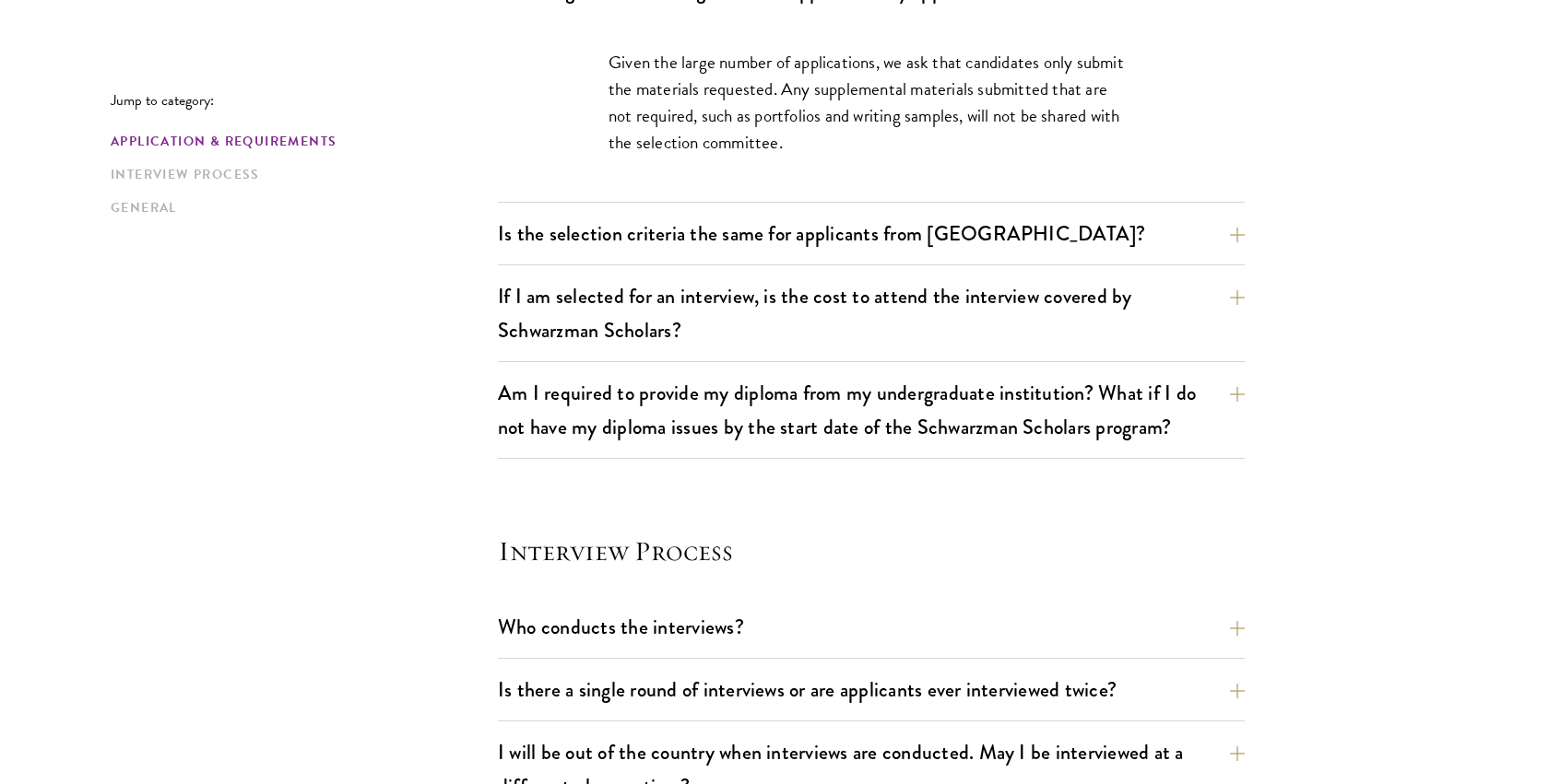
scroll to position [1808, 0]
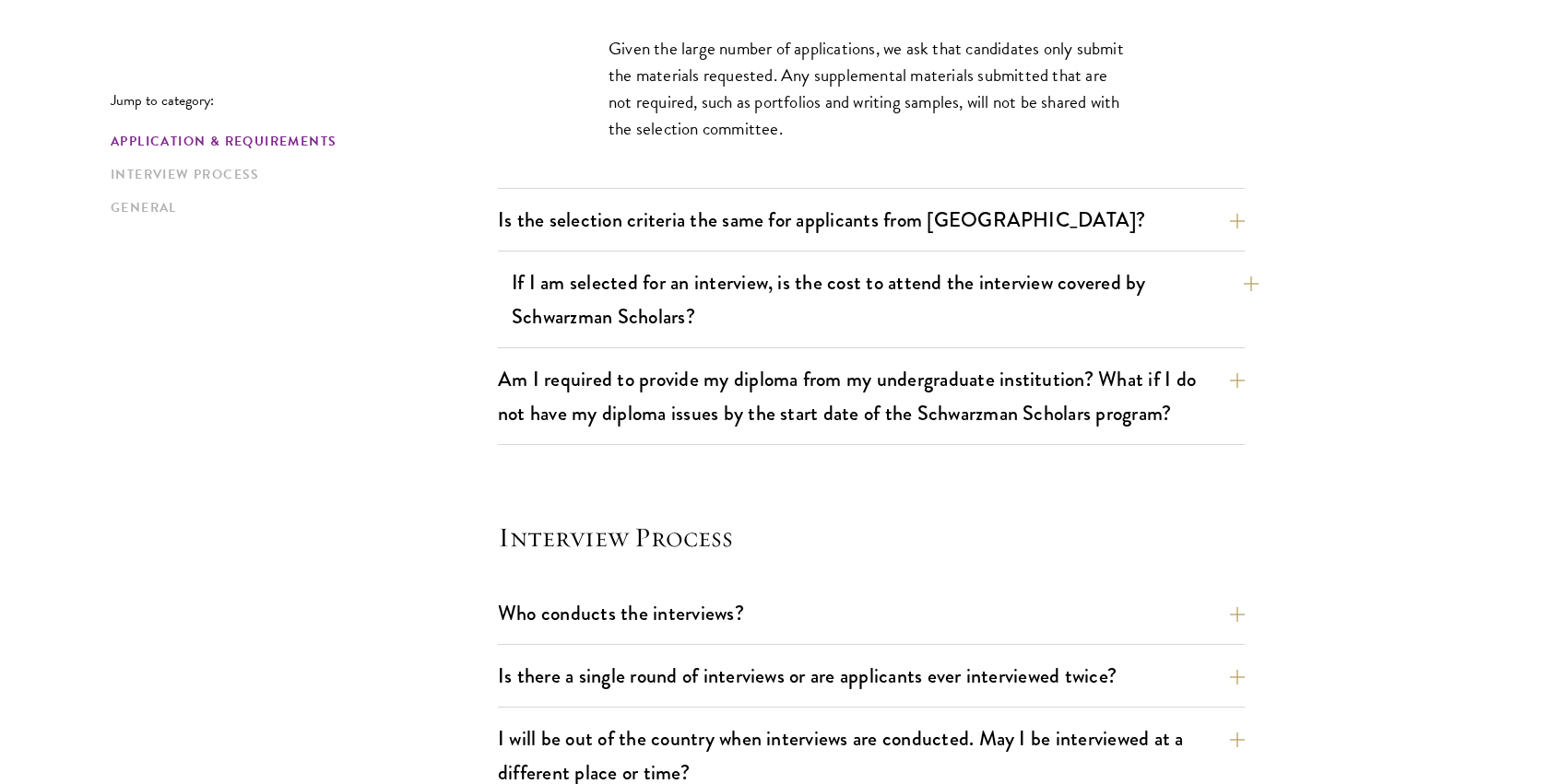
click at [745, 288] on button "If I am selected for an interview, is the cost to attend the interview covered …" at bounding box center [885, 299] width 747 height 76
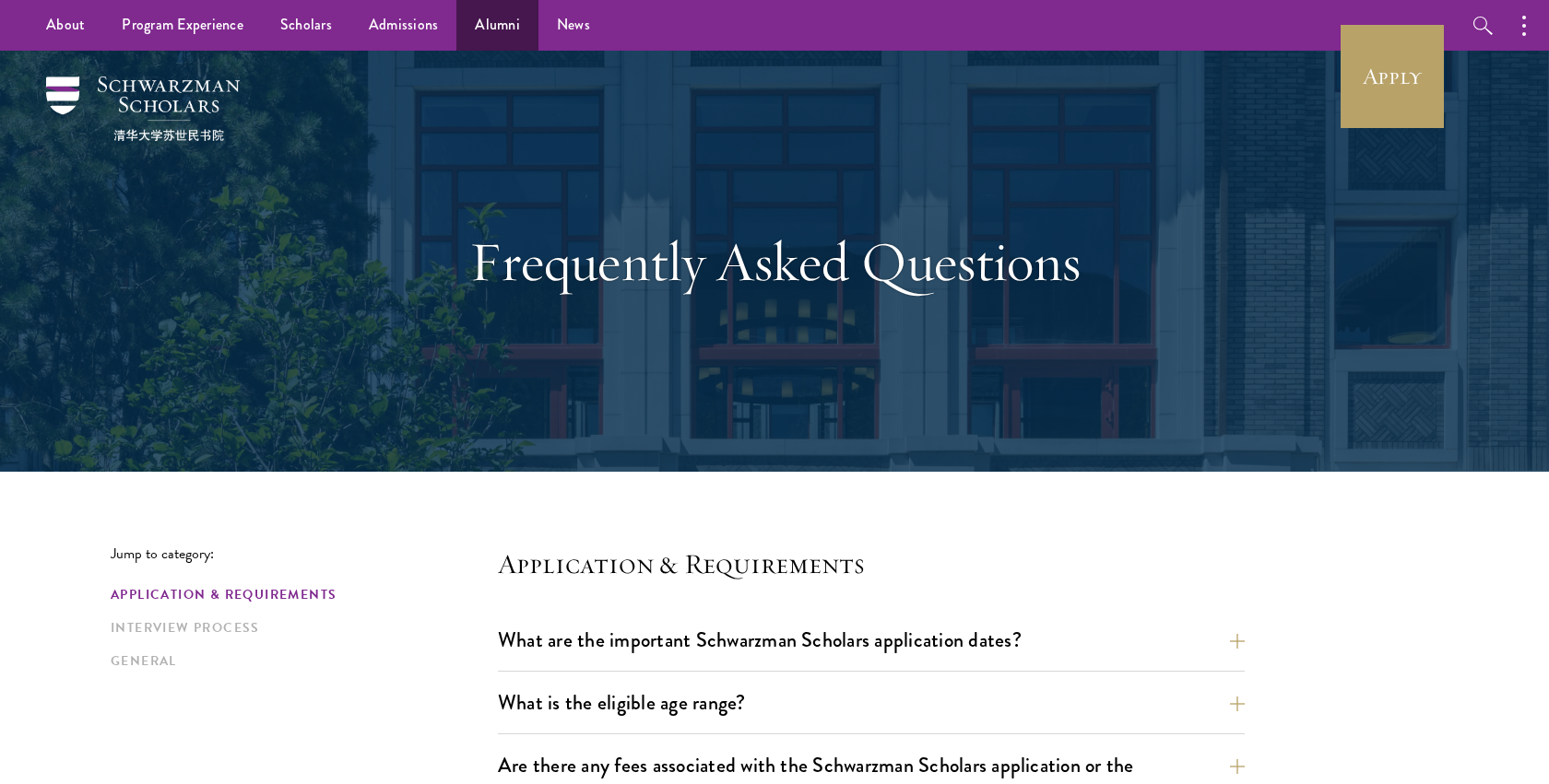
scroll to position [0, 0]
